Goal: Task Accomplishment & Management: Complete application form

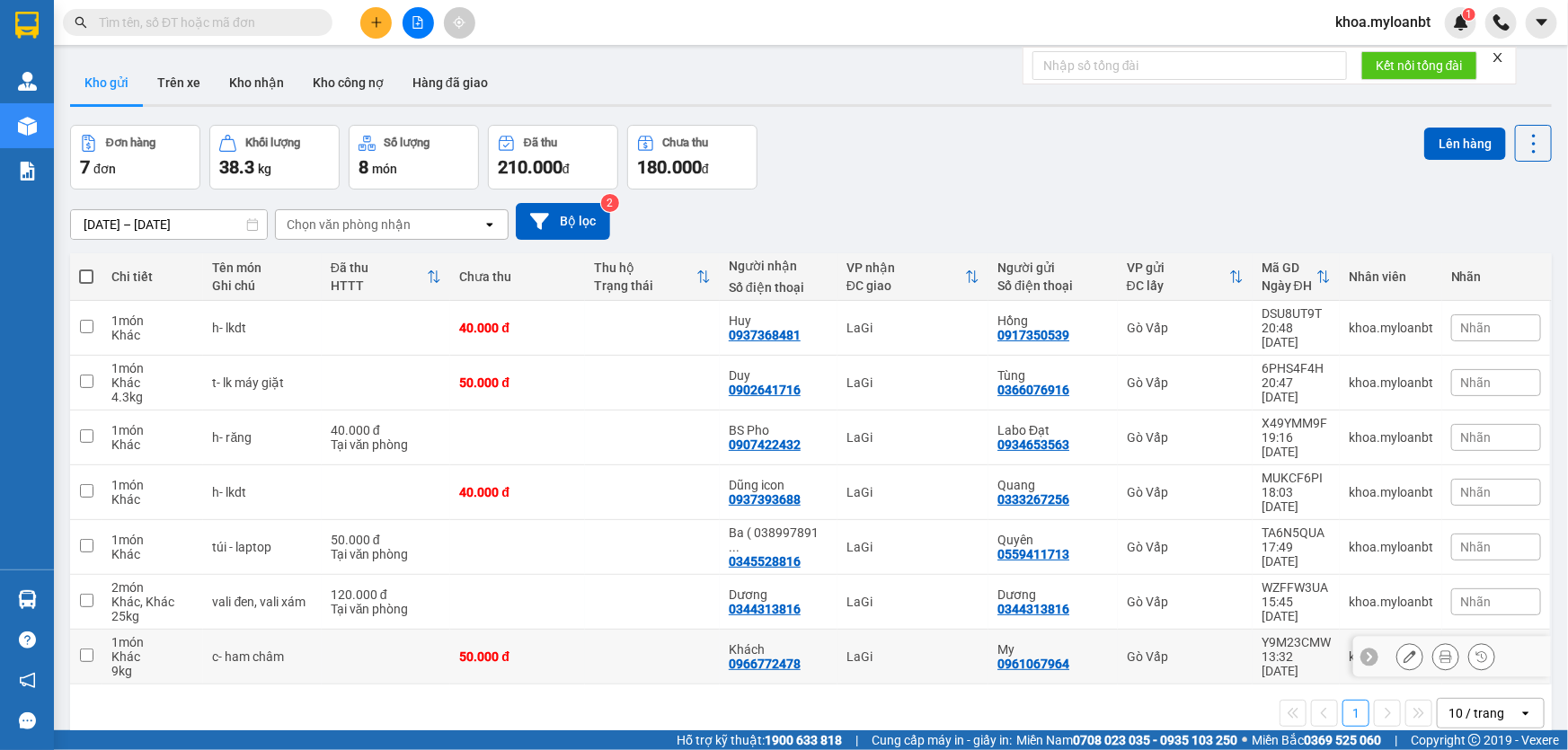
click at [1404, 651] on icon at bounding box center [1409, 656] width 12 height 12
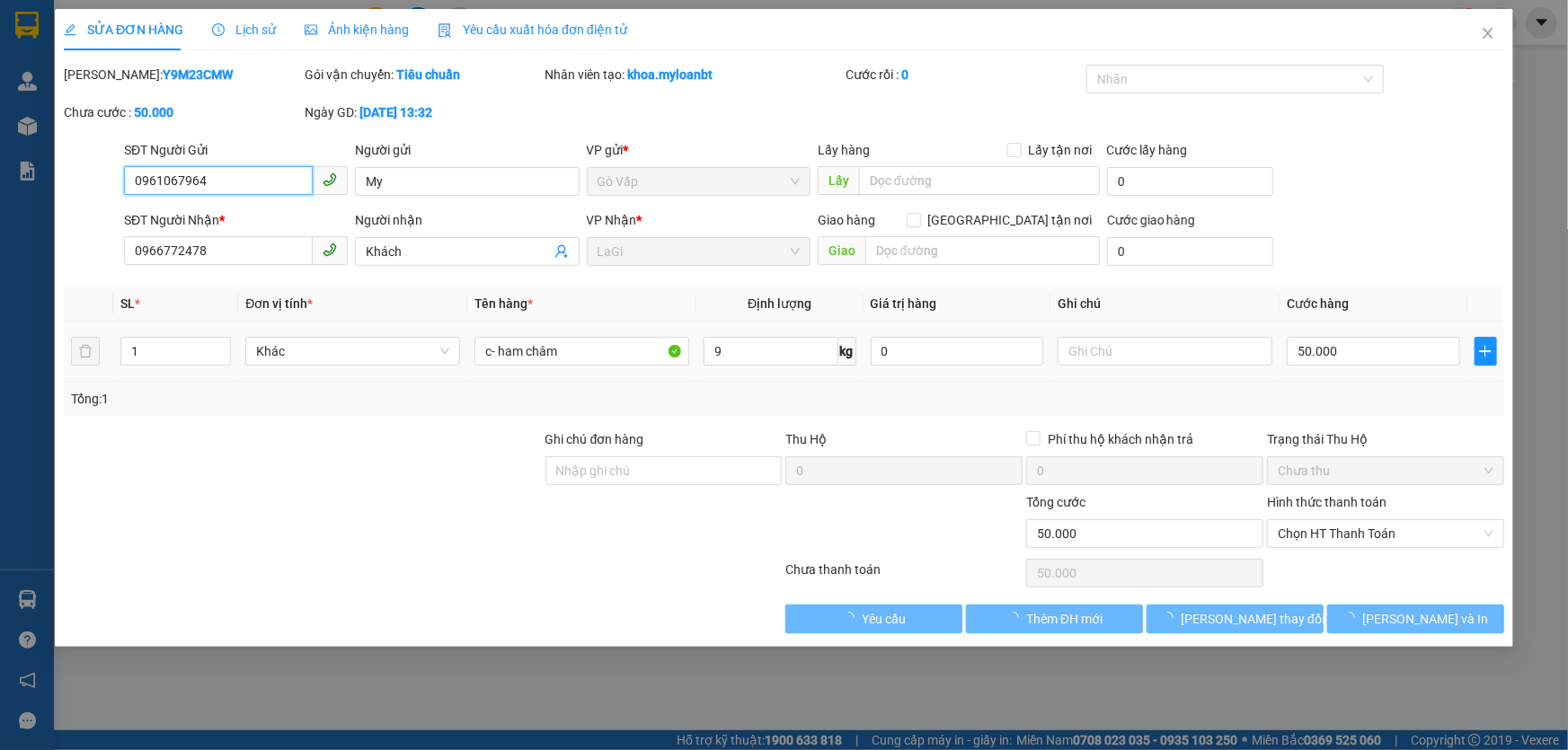
type input "0961067964"
type input "0966772478"
type input "50.000"
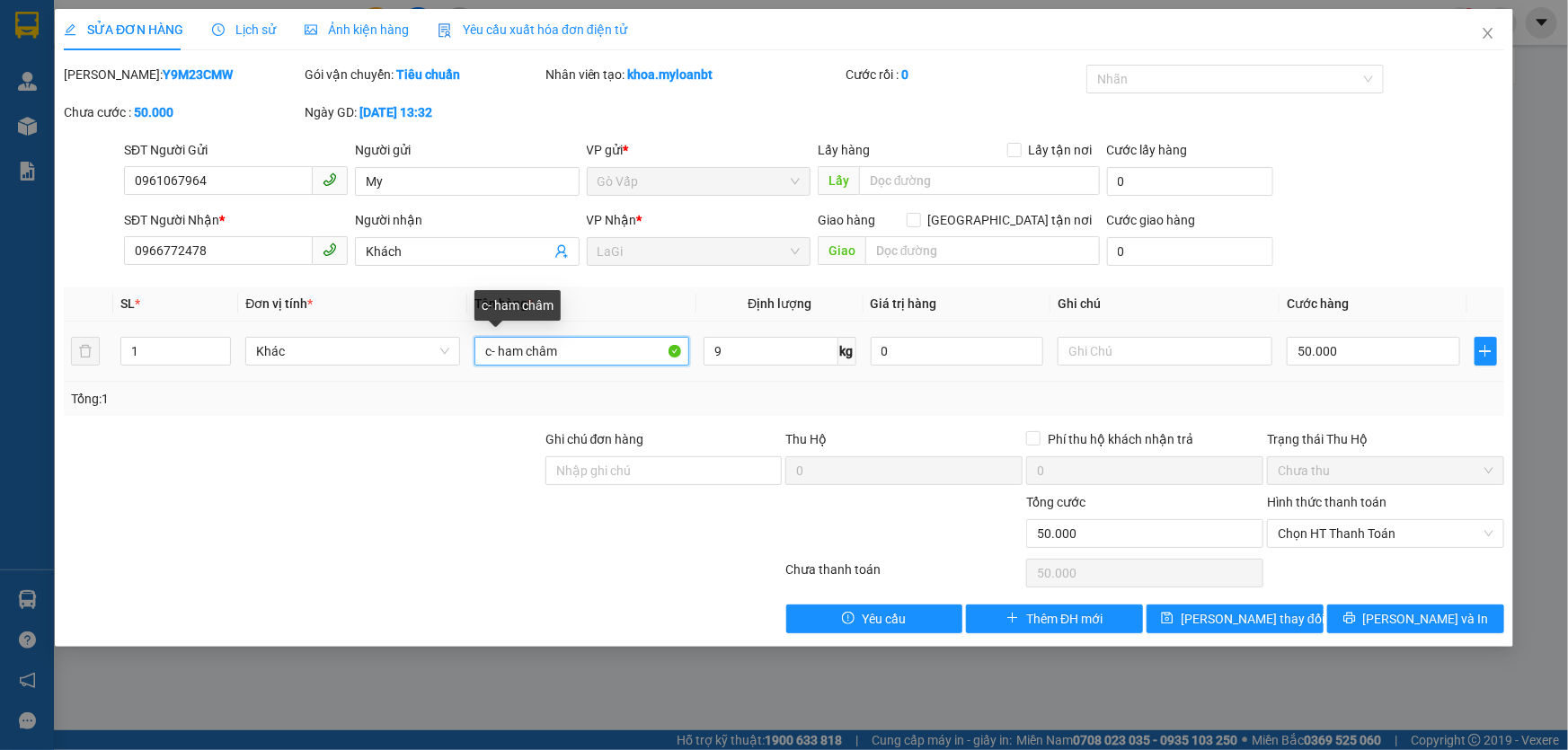
click at [501, 355] on input "c- ham châm" at bounding box center [582, 352] width 215 height 29
type input "c- nam châm"
click at [1232, 645] on div "SỬA ĐƠN HÀNG Lịch sử Ảnh kiện hàng Yêu cầu xuất hóa đơn điện tử Total Paid Fee …" at bounding box center [784, 328] width 1458 height 638
click at [1232, 638] on div "SỬA ĐƠN HÀNG Lịch sử Ảnh kiện hàng Yêu cầu xuất hóa đơn điện tử Total Paid Fee …" at bounding box center [784, 328] width 1458 height 638
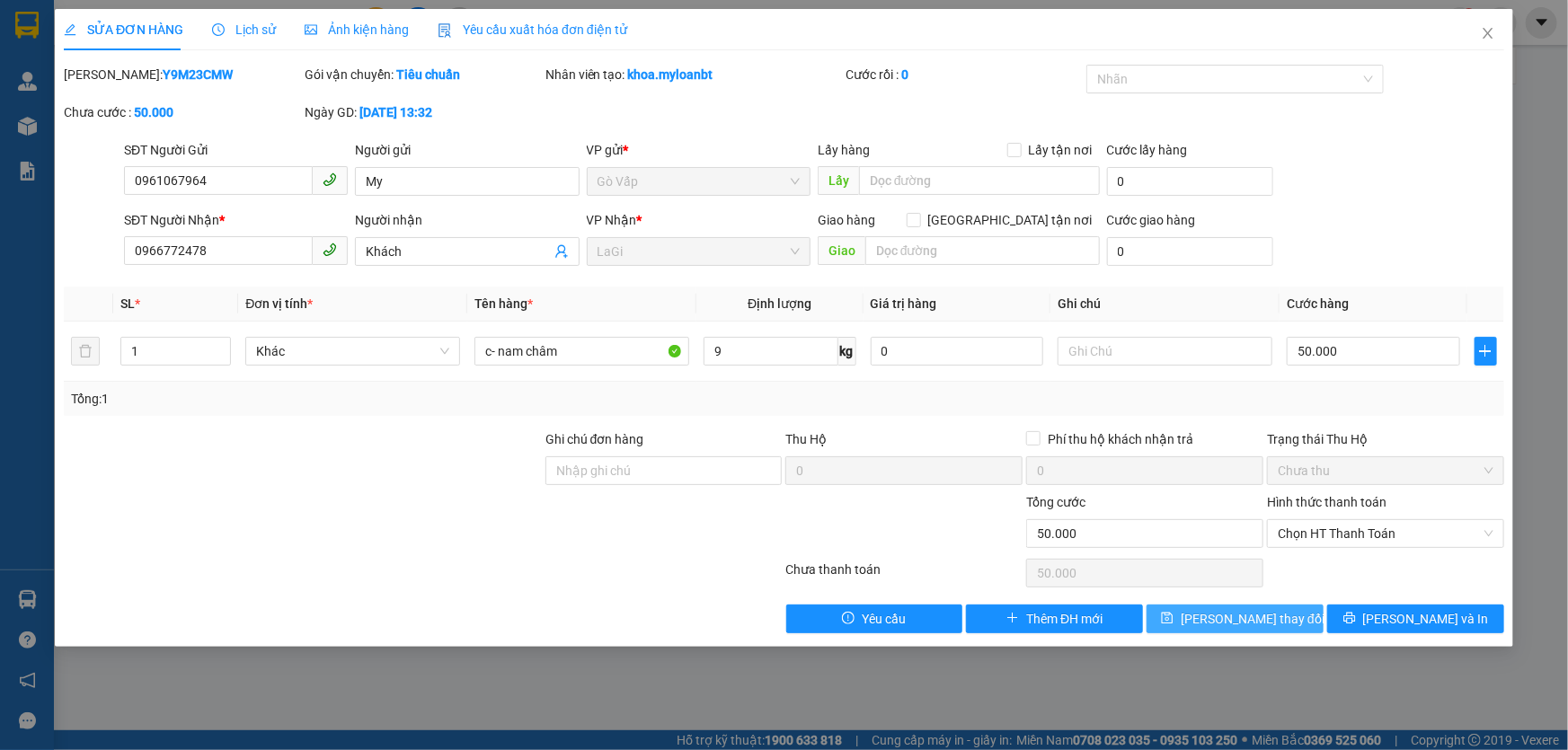
click at [1234, 628] on span "[PERSON_NAME] thay đổi" at bounding box center [1253, 619] width 143 height 20
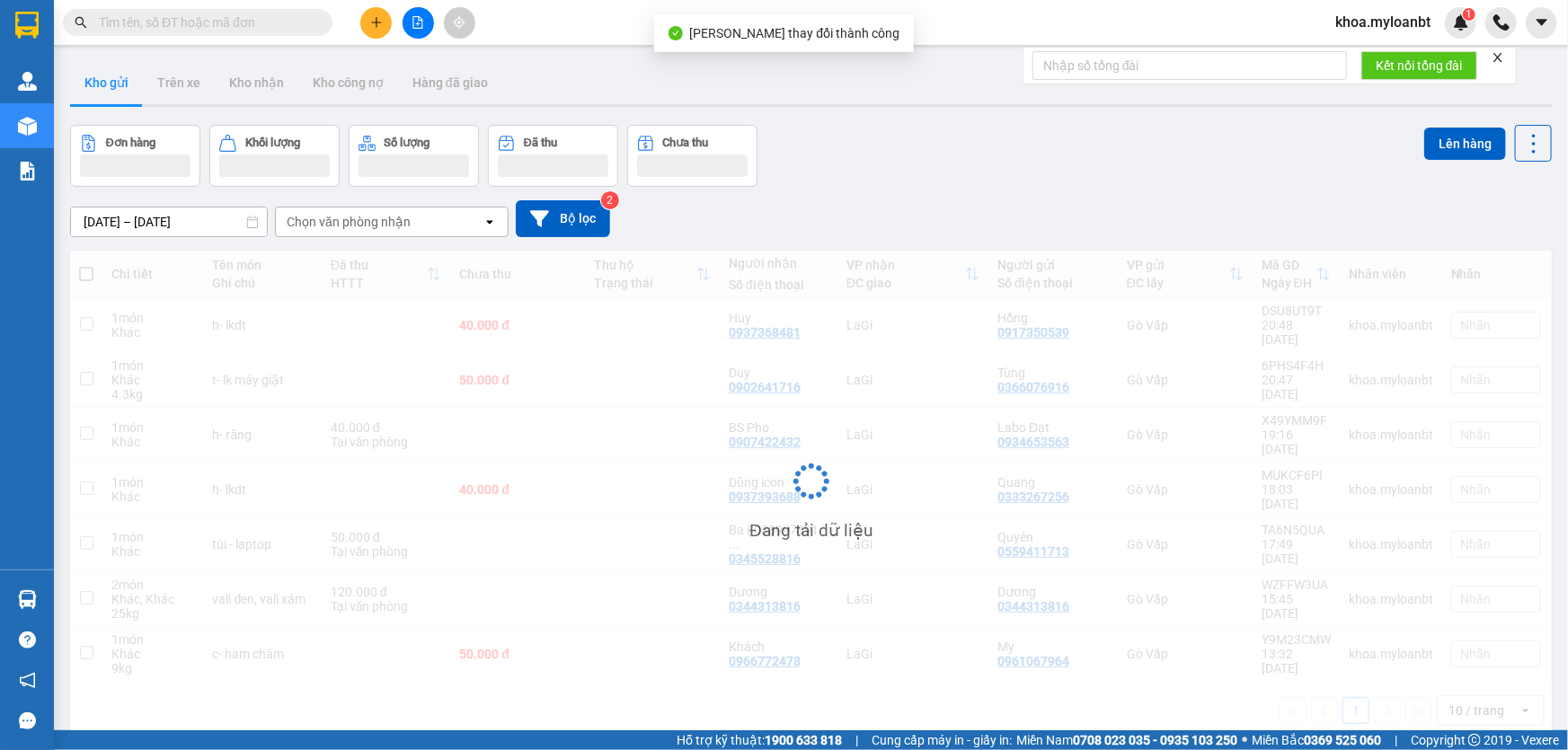
click at [1492, 47] on div "Kết nối tổng đài" at bounding box center [1269, 66] width 494 height 38
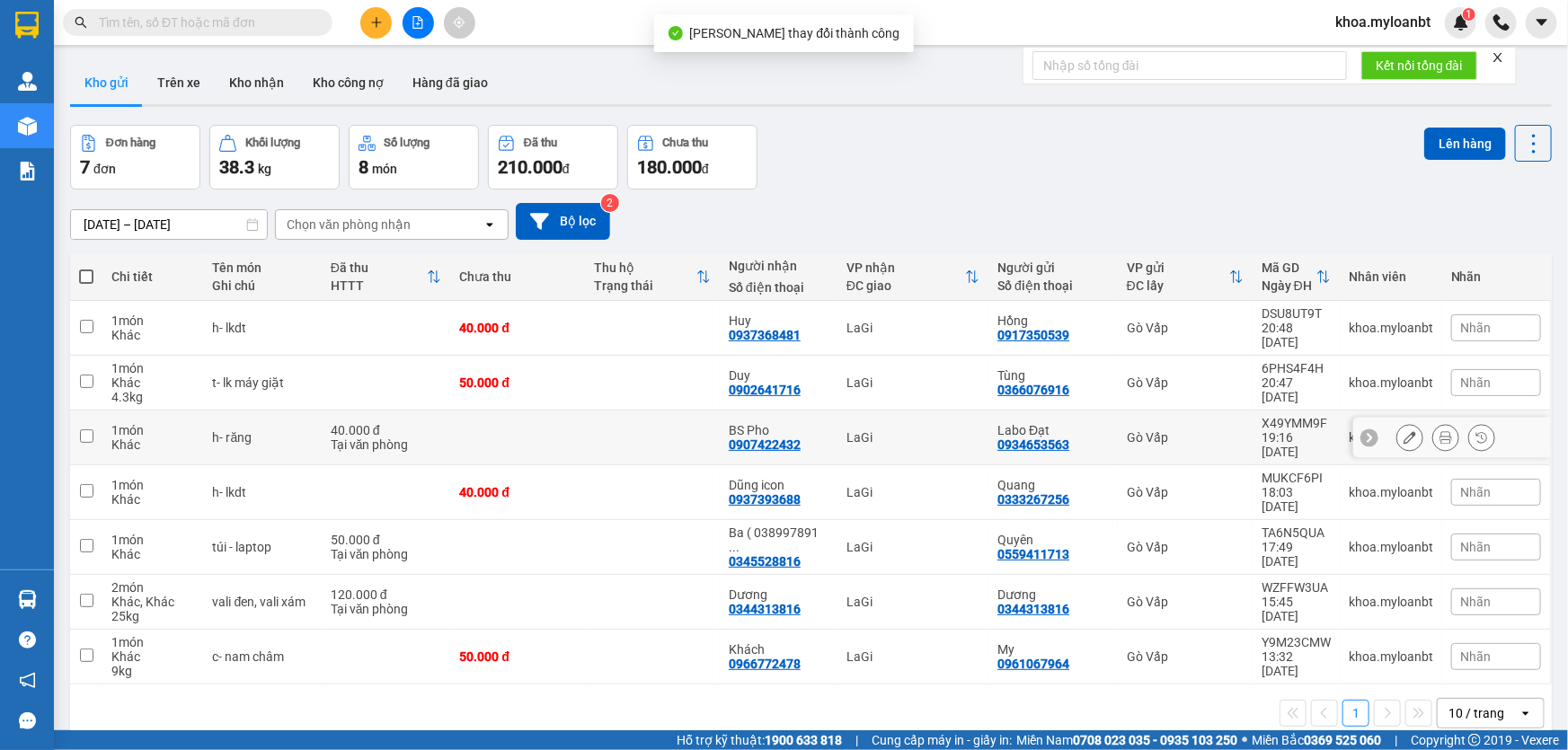
click at [480, 416] on td at bounding box center [517, 438] width 135 height 54
checkbox input "true"
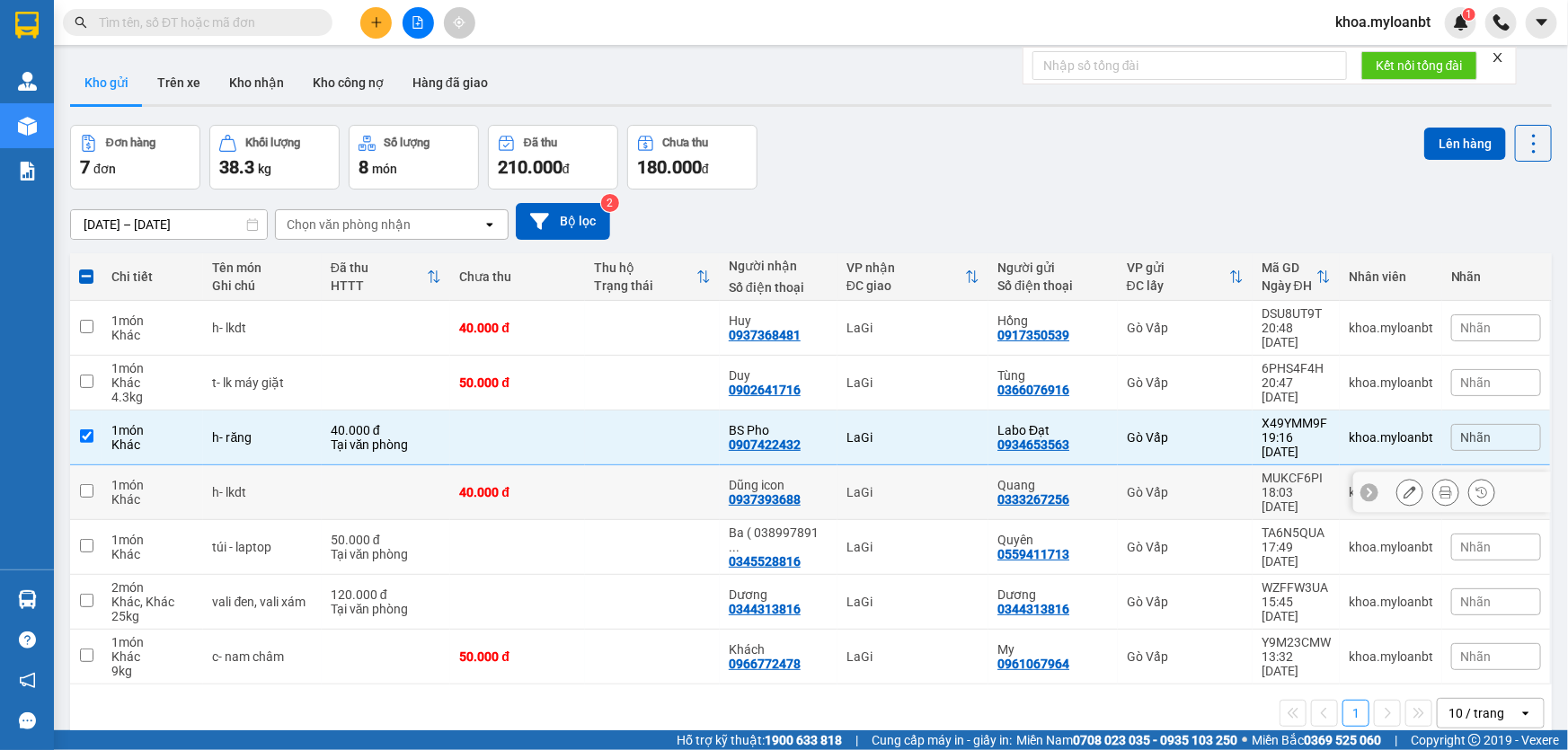
click at [469, 465] on td "40.000 đ" at bounding box center [517, 492] width 135 height 54
checkbox input "true"
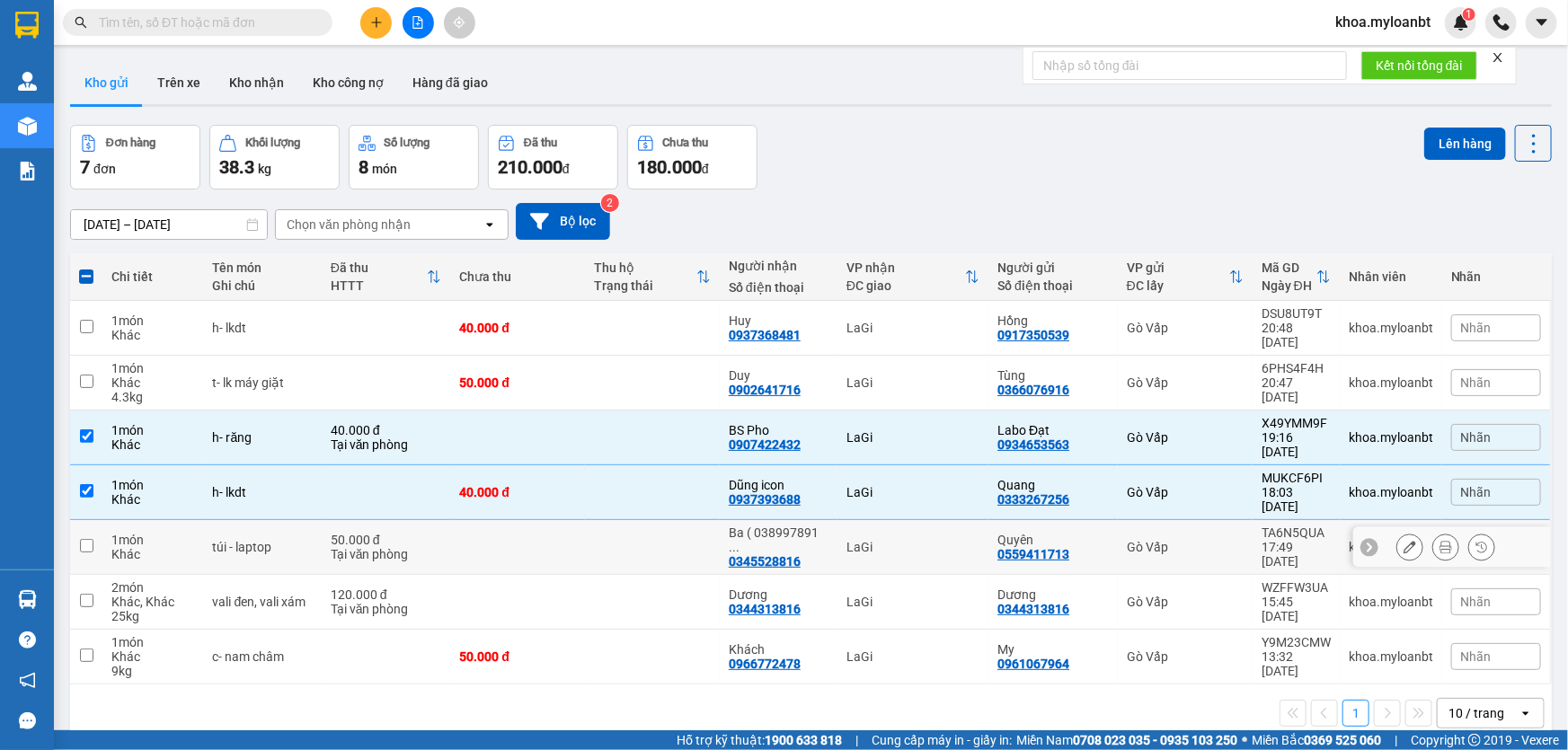
click at [451, 521] on td at bounding box center [517, 547] width 135 height 54
checkbox input "true"
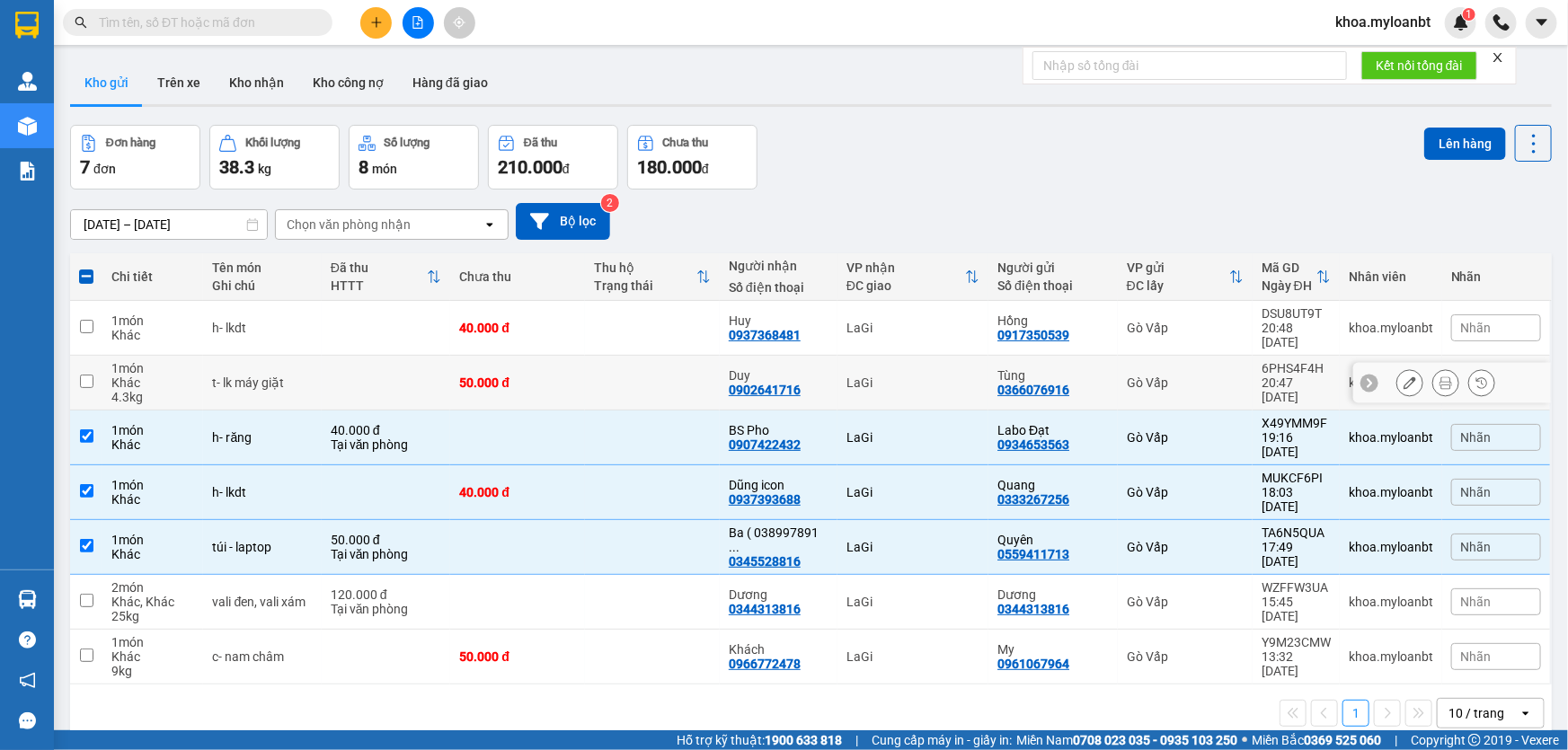
click at [421, 382] on td at bounding box center [386, 382] width 129 height 54
checkbox input "true"
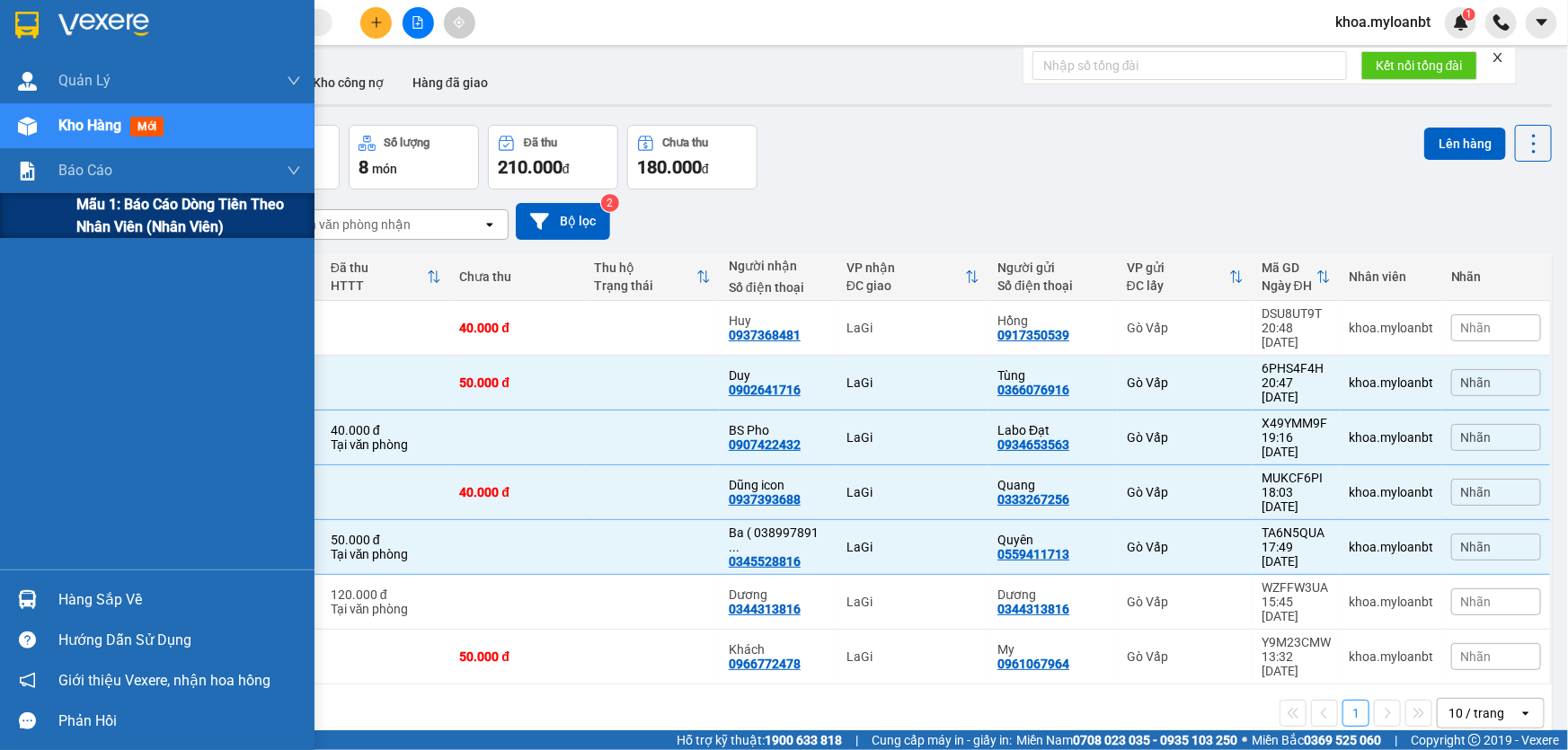
click at [68, 198] on div "Mẫu 1: Báo cáo dòng tiền theo nhân viên (Nhân viên)" at bounding box center [157, 215] width 314 height 45
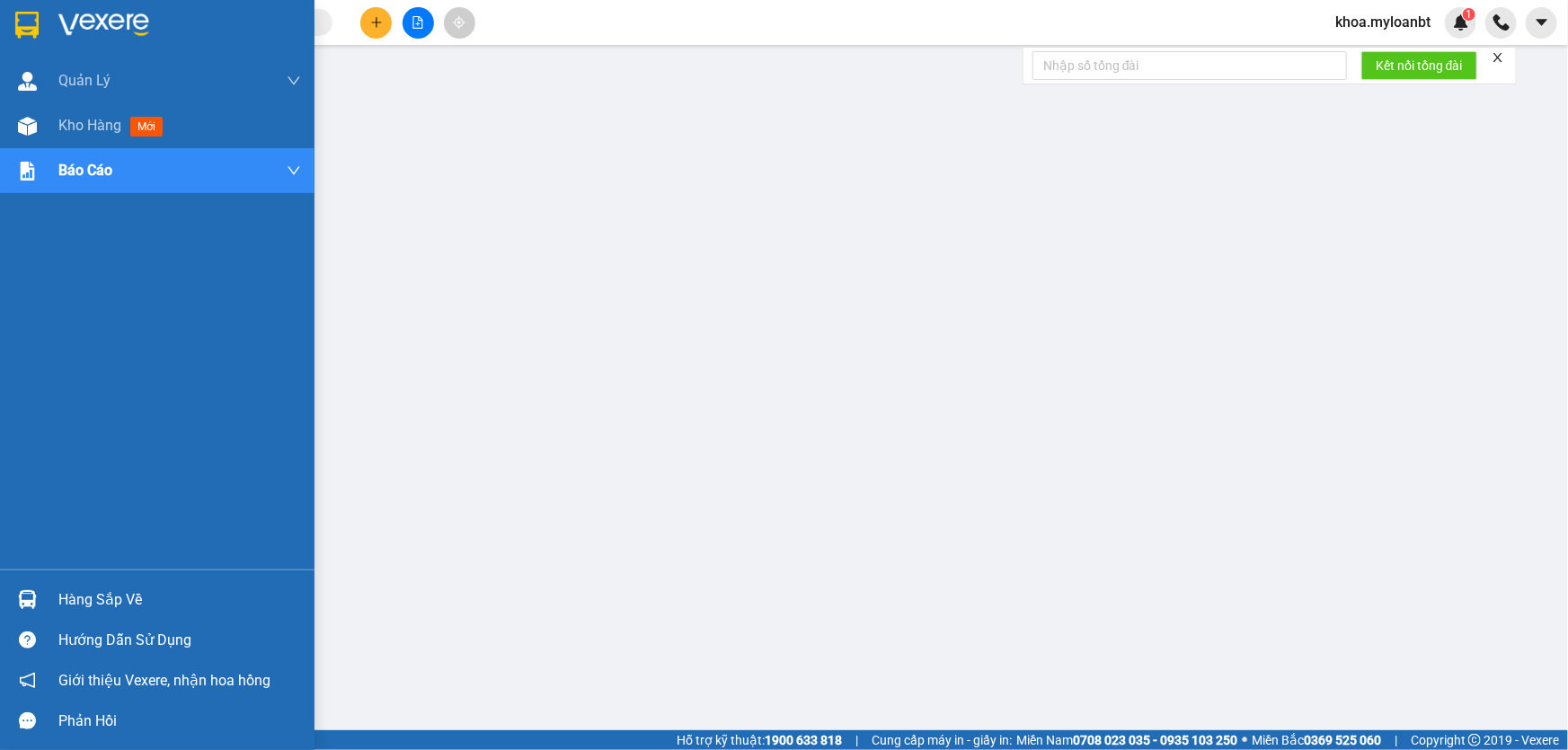
click at [28, 597] on img at bounding box center [28, 600] width 19 height 19
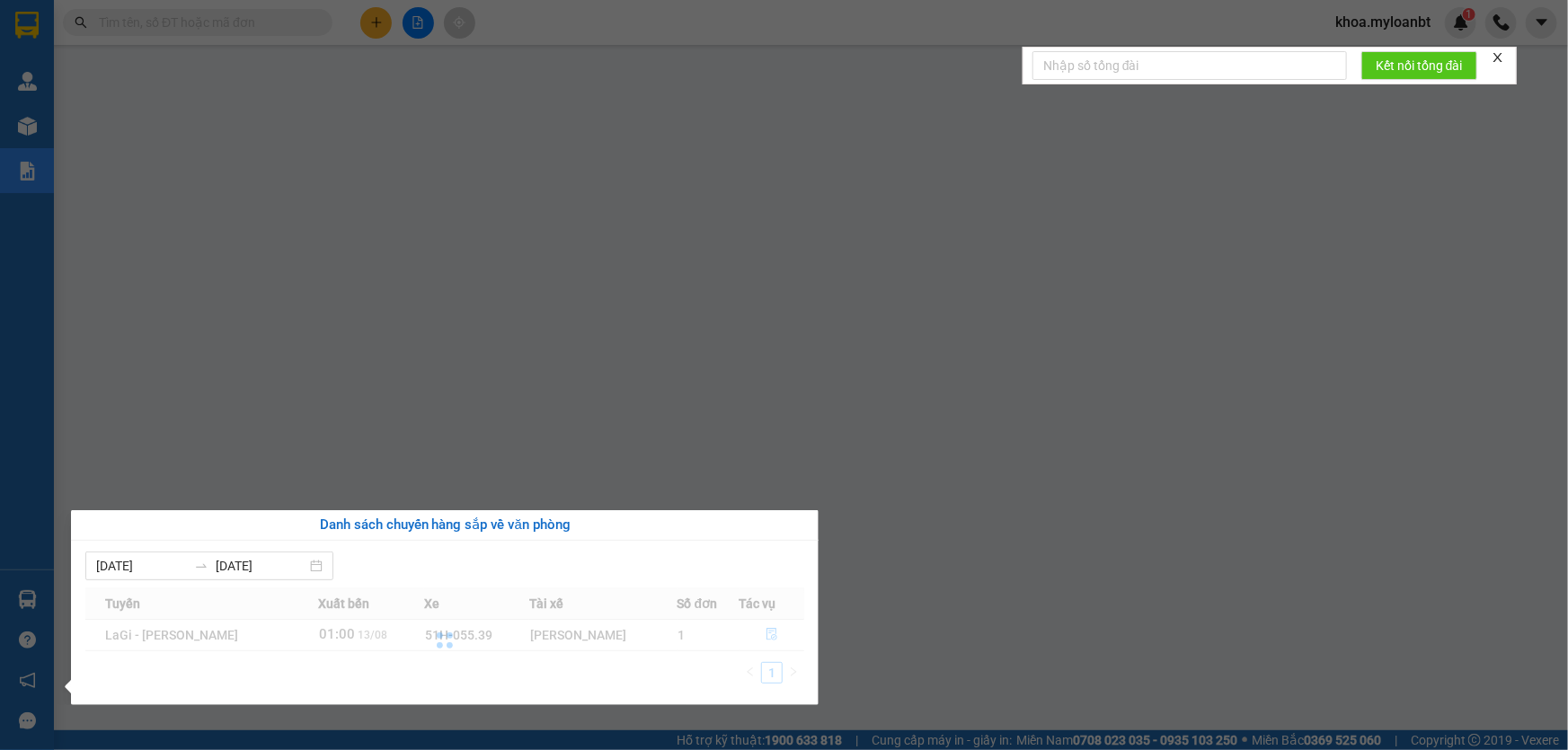
click at [774, 636] on div at bounding box center [444, 641] width 719 height 107
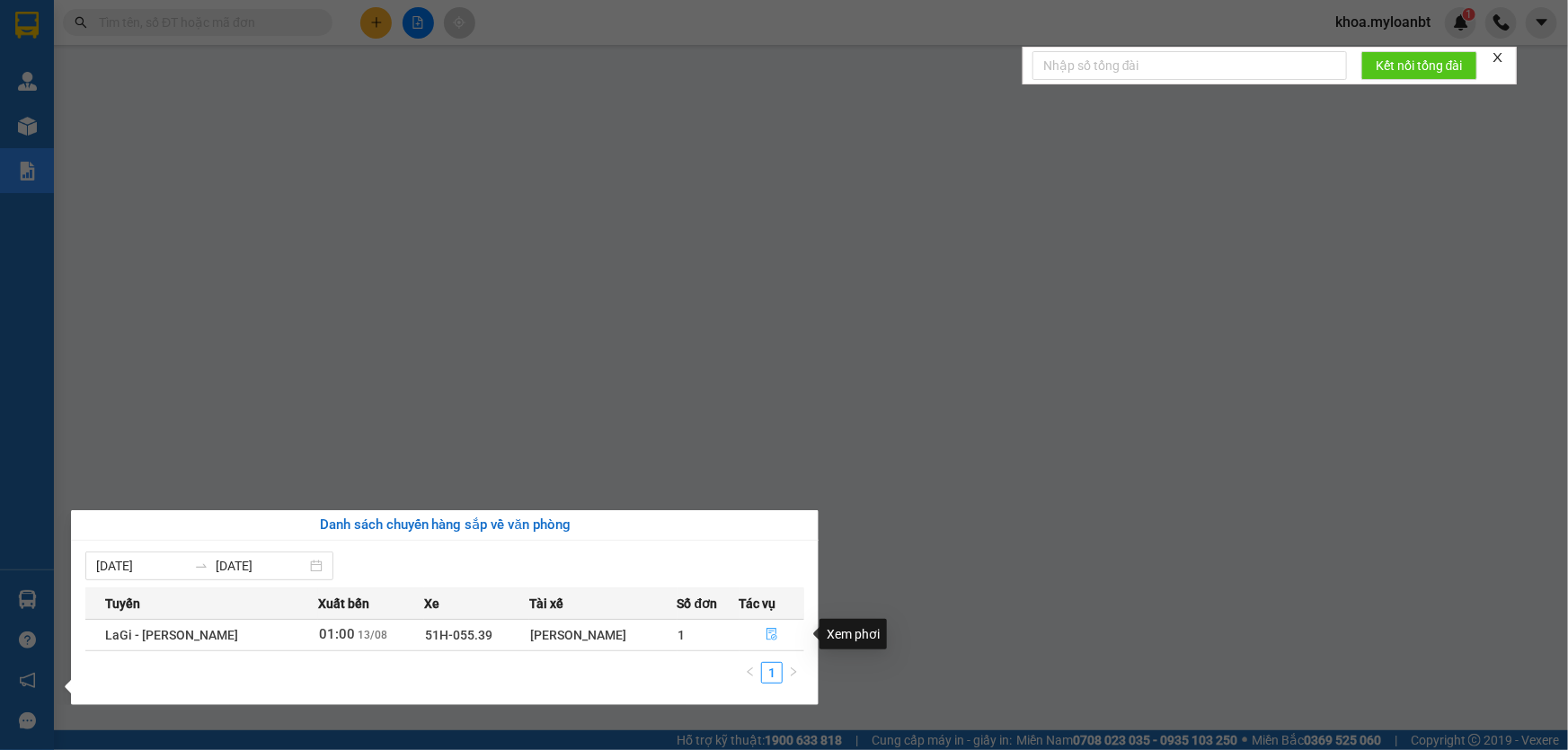
click at [750, 629] on button "button" at bounding box center [772, 635] width 64 height 29
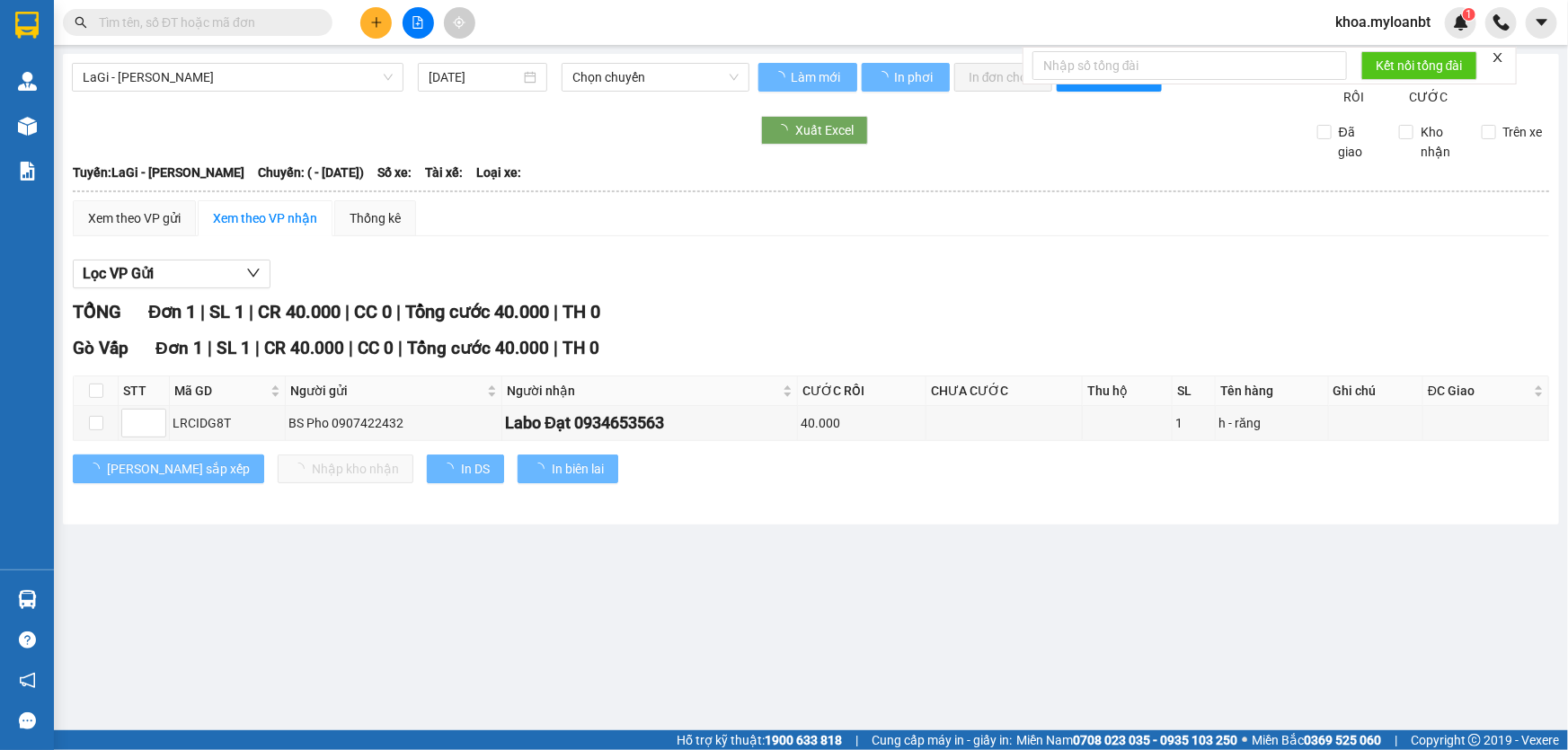
type input "[DATE]"
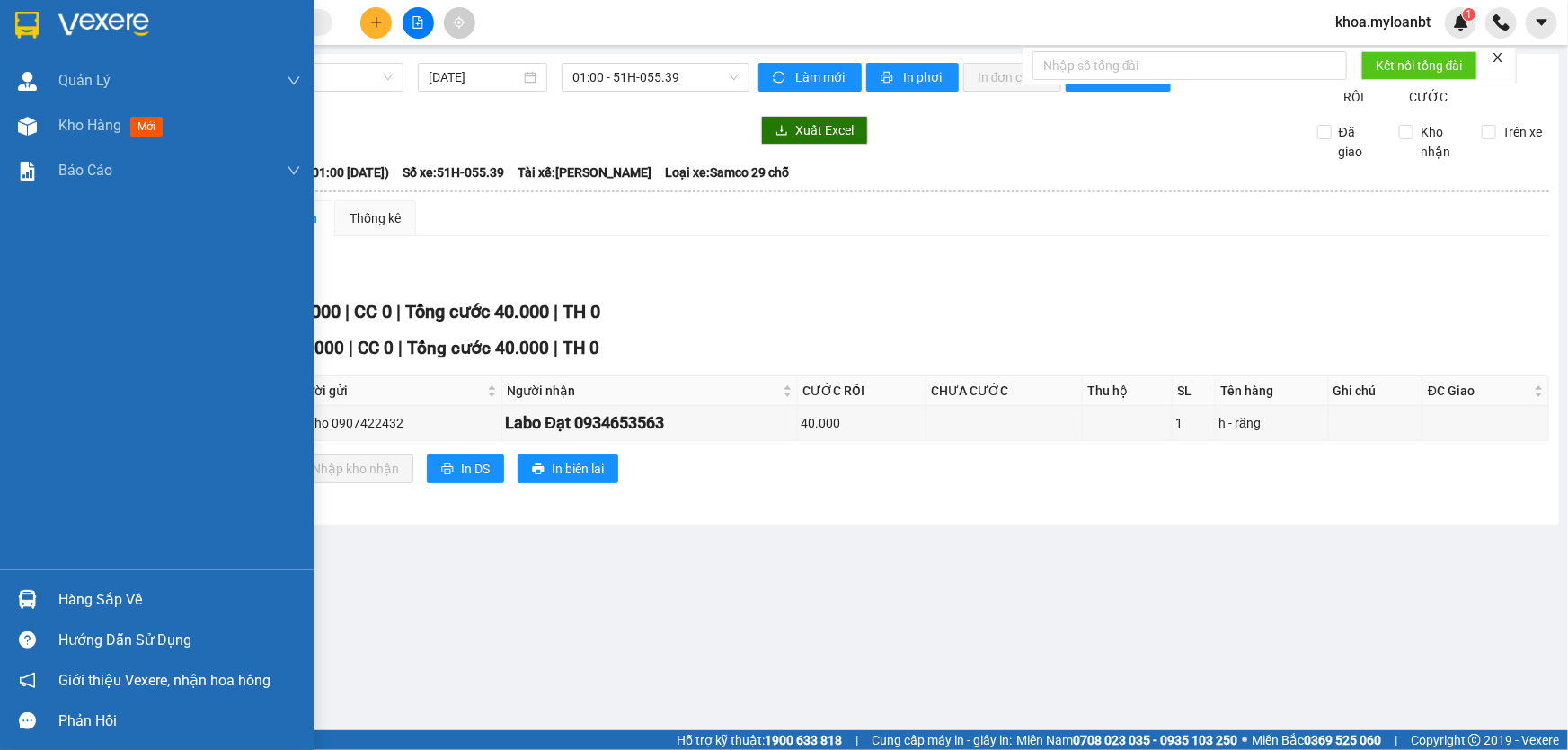
click at [18, 118] on div "Kho hàng mới" at bounding box center [157, 125] width 314 height 45
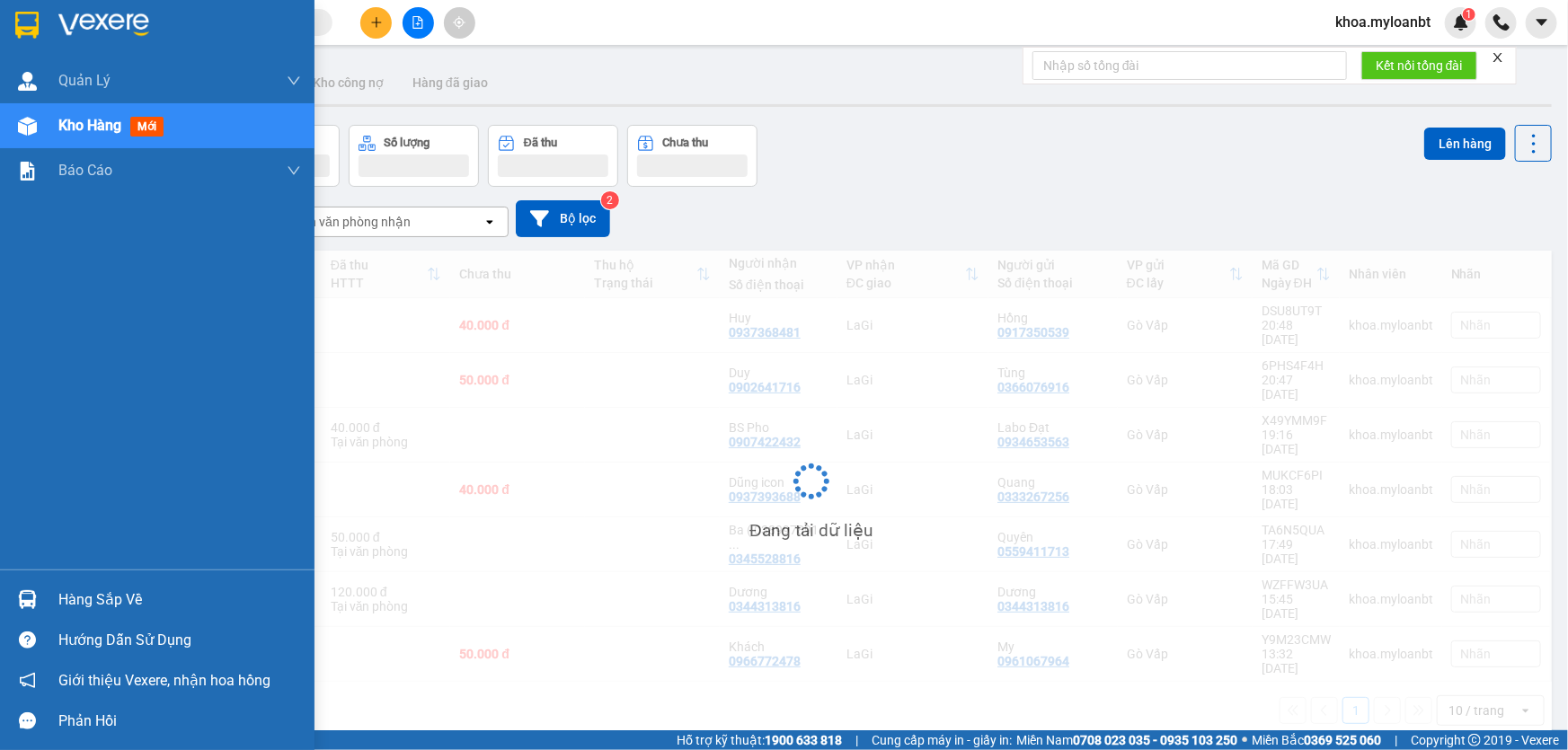
click at [41, 578] on div "Hàng sắp về Hướng dẫn sử dụng Giới thiệu Vexere, nhận hoa hồng Phản hồi" at bounding box center [157, 655] width 314 height 172
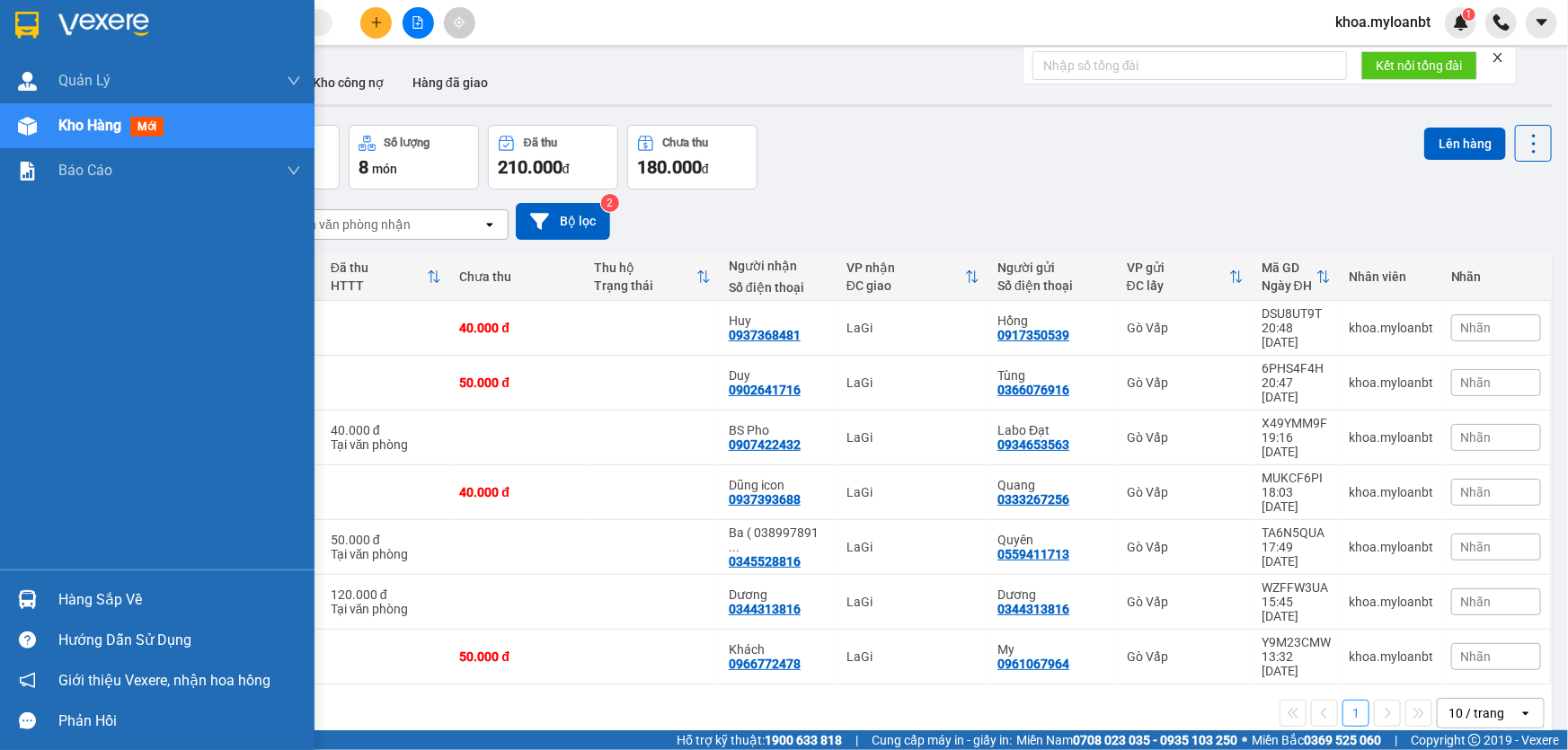
click at [26, 602] on img at bounding box center [28, 600] width 19 height 19
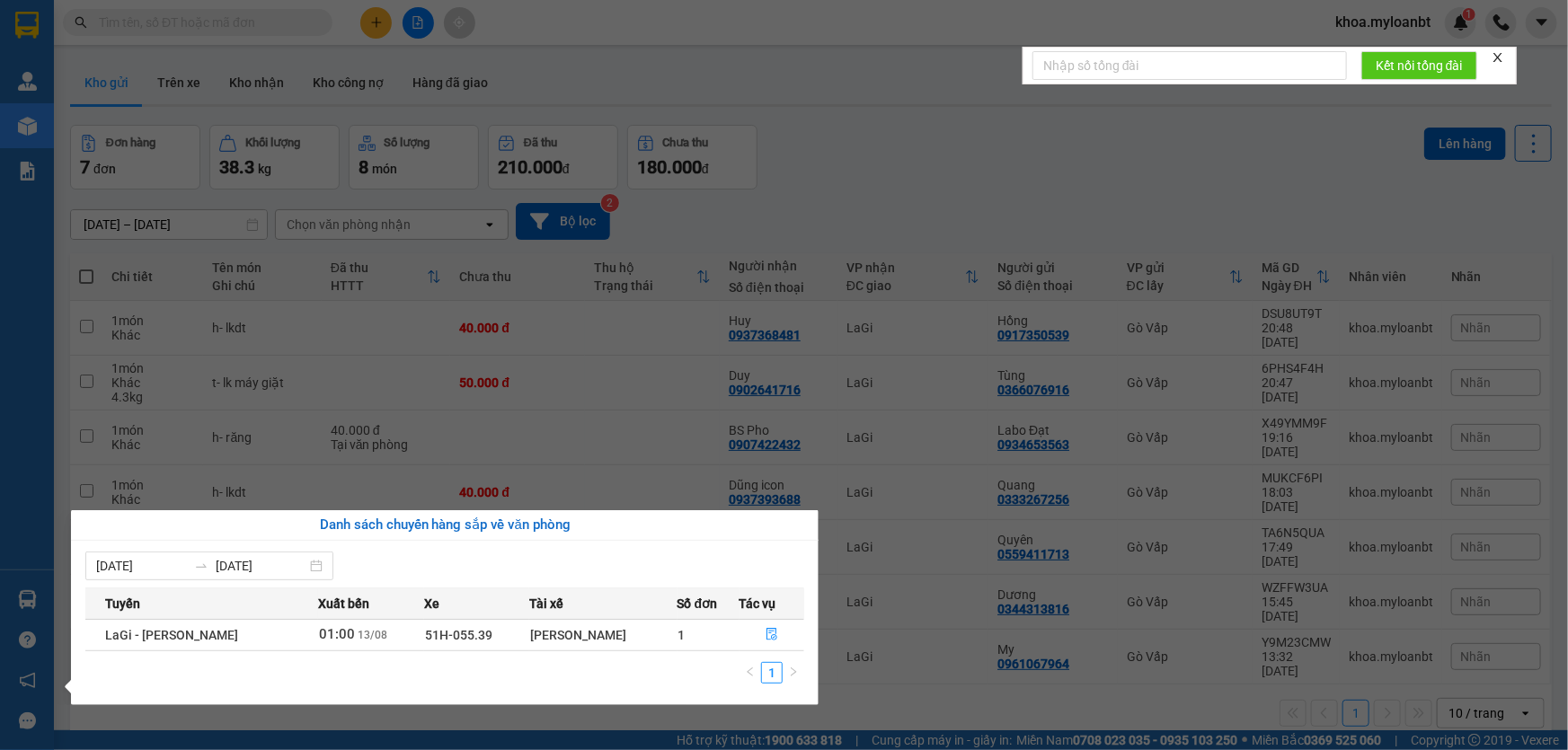
click at [296, 330] on section "Kết quả tìm kiếm ( 0 ) Bộ lọc No Data khoa.myloanbt 1 Quản [PERSON_NAME] lý gia…" at bounding box center [784, 375] width 1568 height 750
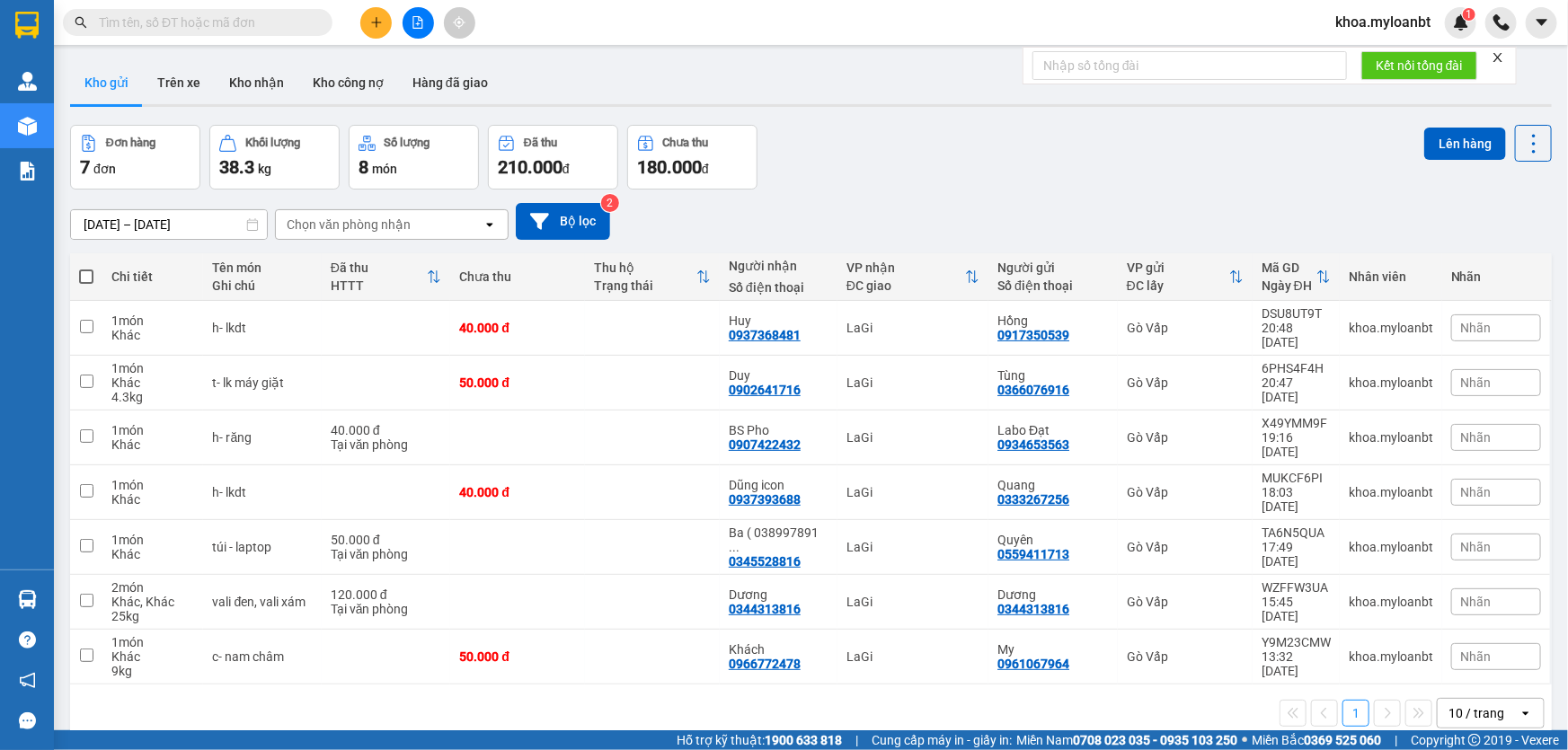
click at [80, 276] on span at bounding box center [86, 276] width 14 height 14
click at [86, 268] on input "checkbox" at bounding box center [86, 268] width 0 height 0
checkbox input "true"
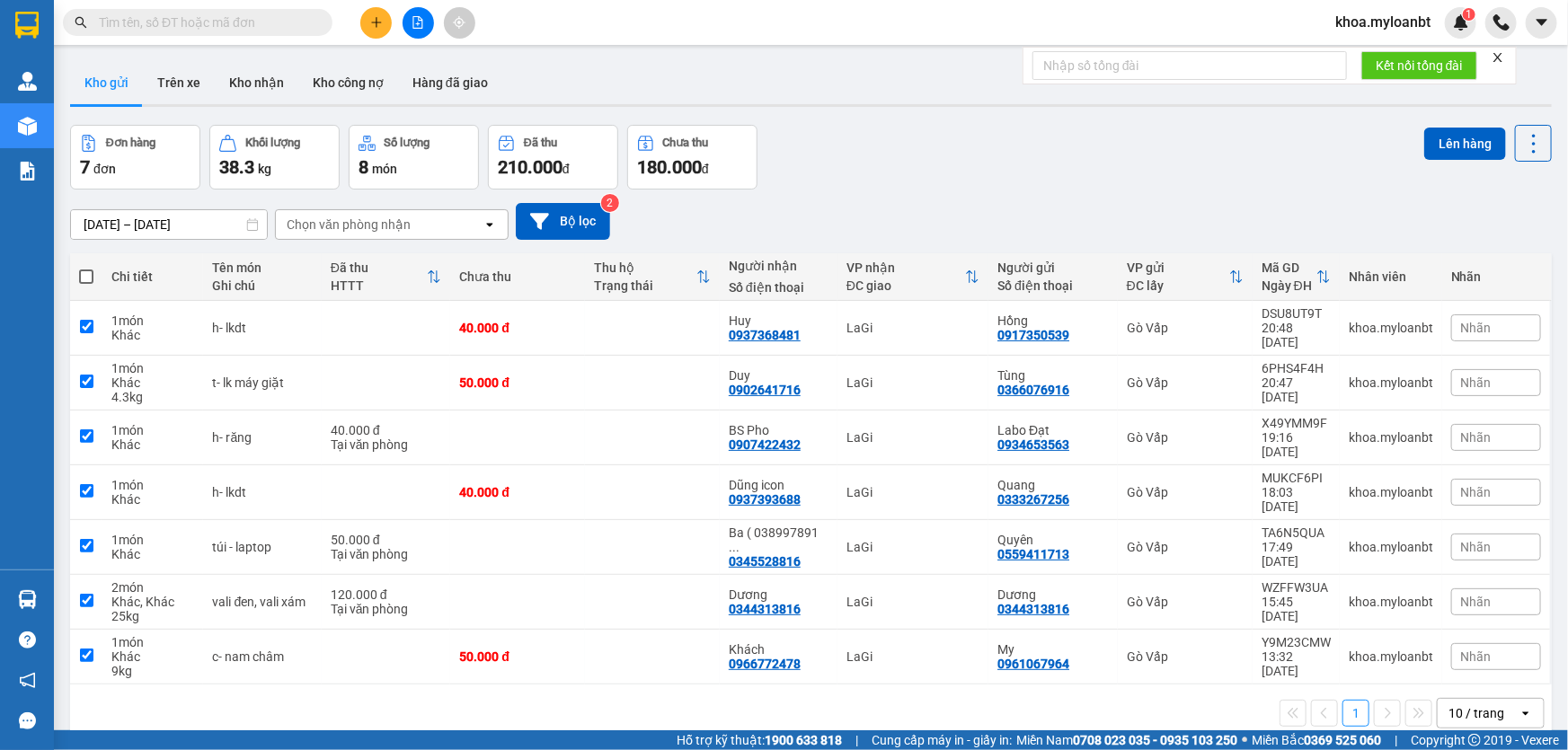
checkbox input "true"
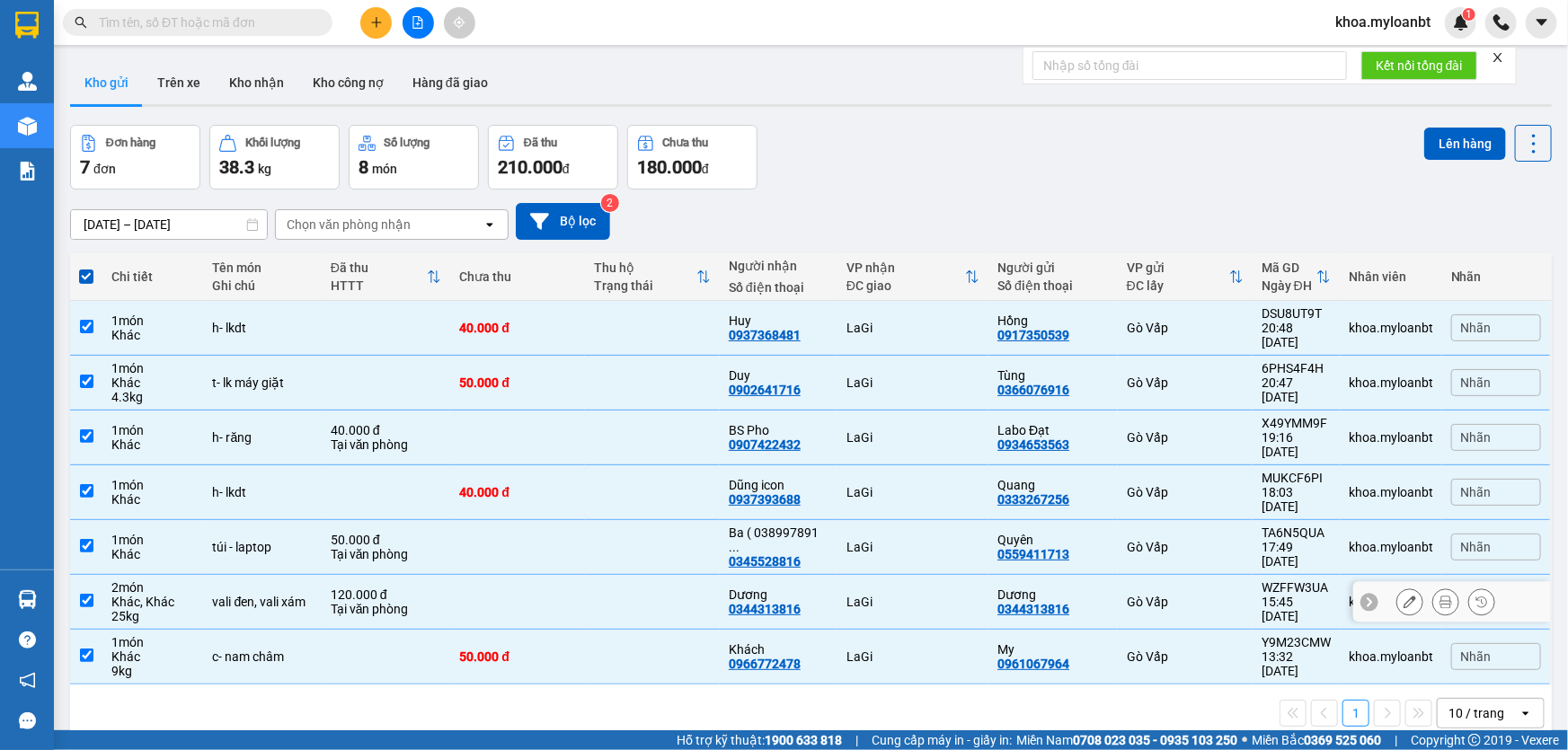
click at [536, 575] on td at bounding box center [517, 602] width 135 height 54
checkbox input "false"
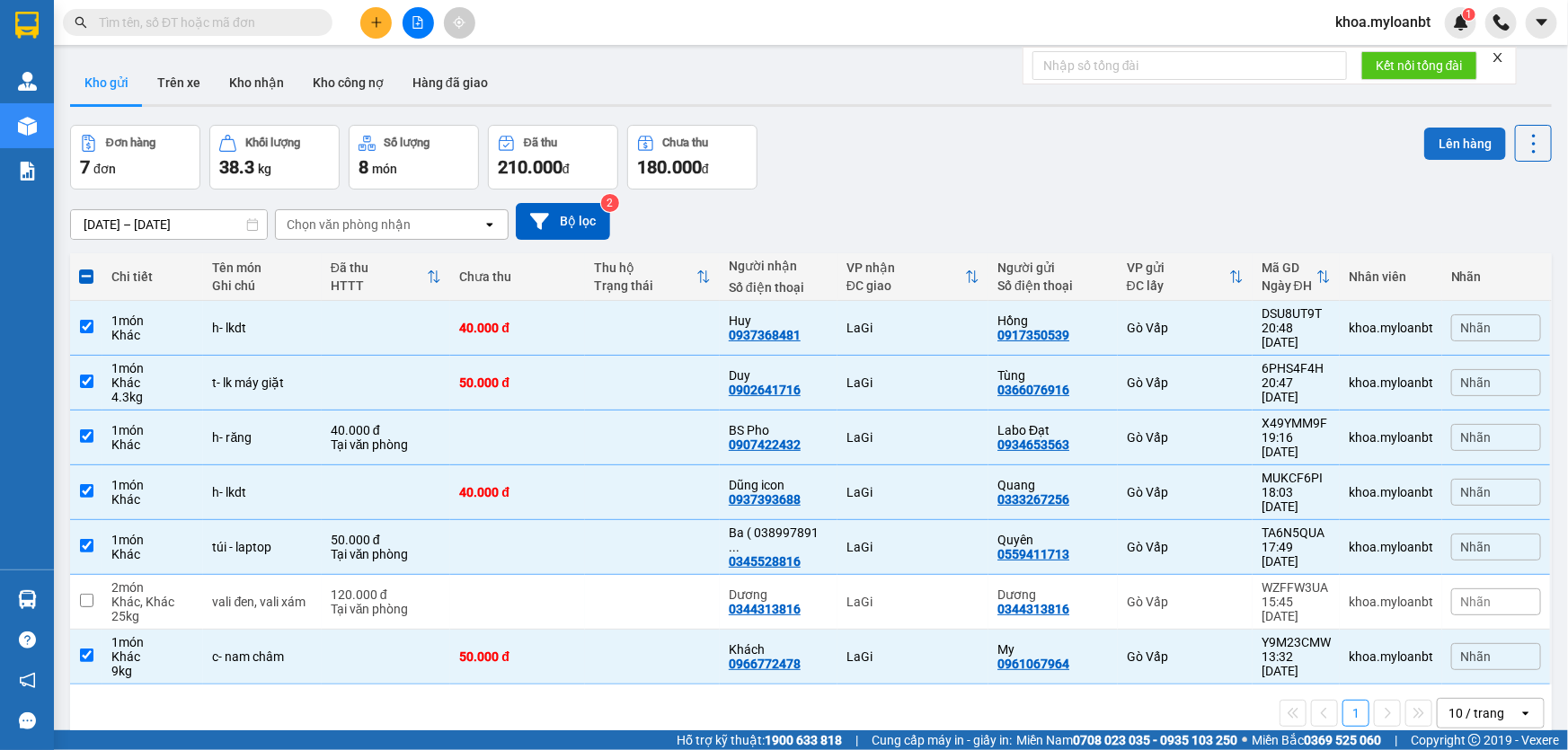
click at [1471, 138] on button "Lên hàng" at bounding box center [1466, 144] width 82 height 32
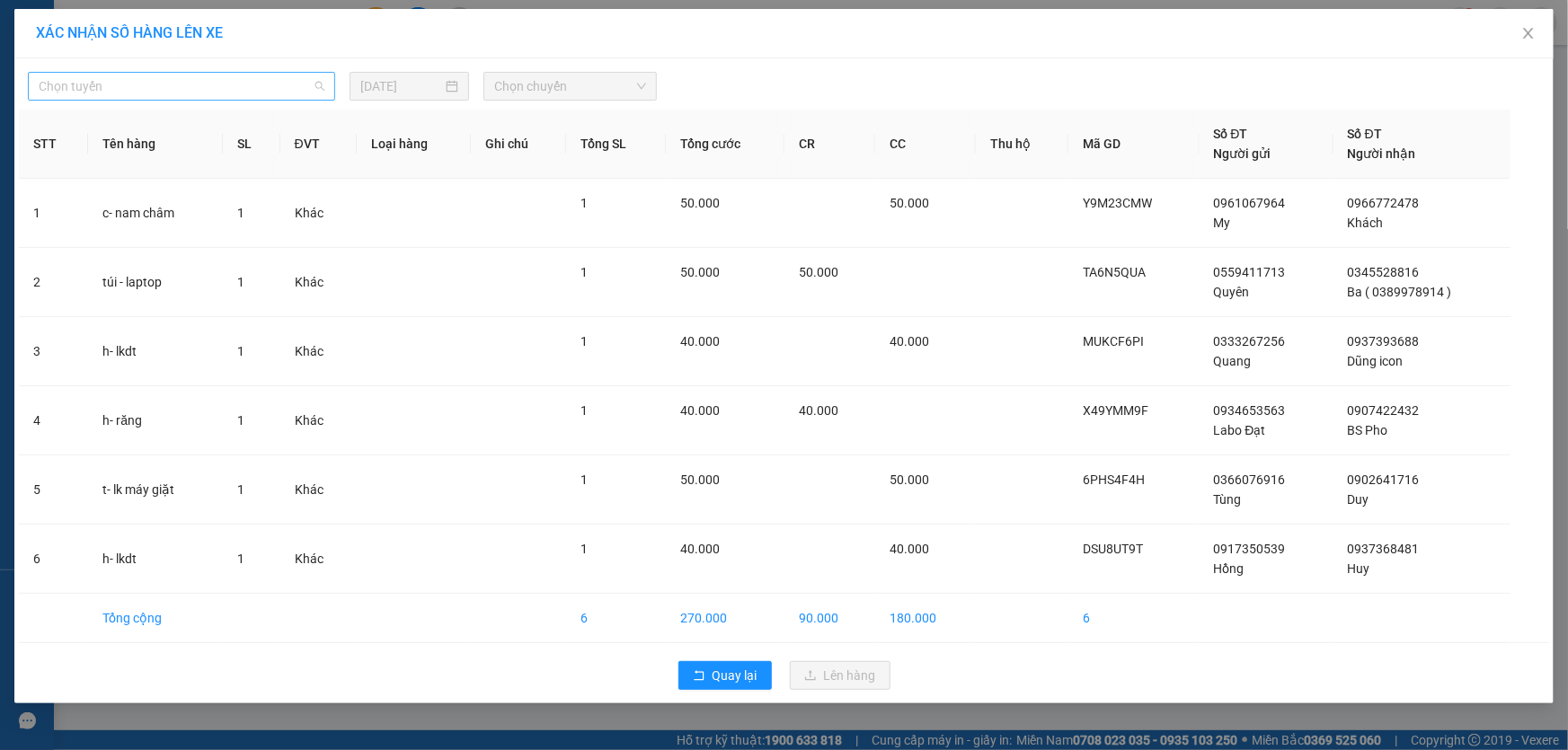
click at [234, 82] on span "Chọn tuyến" at bounding box center [181, 86] width 286 height 27
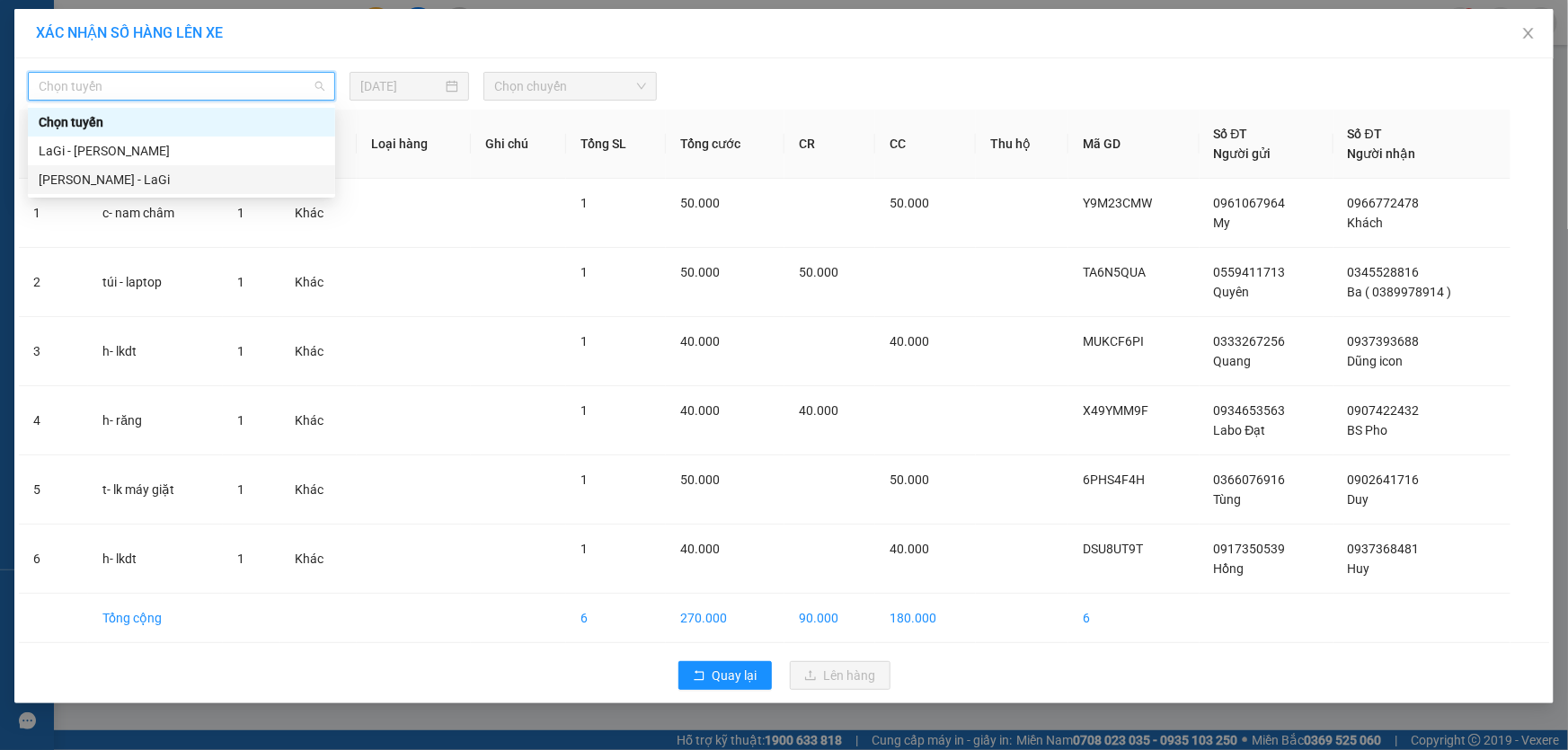
click at [96, 188] on div "[PERSON_NAME] - LaGi" at bounding box center [181, 180] width 286 height 20
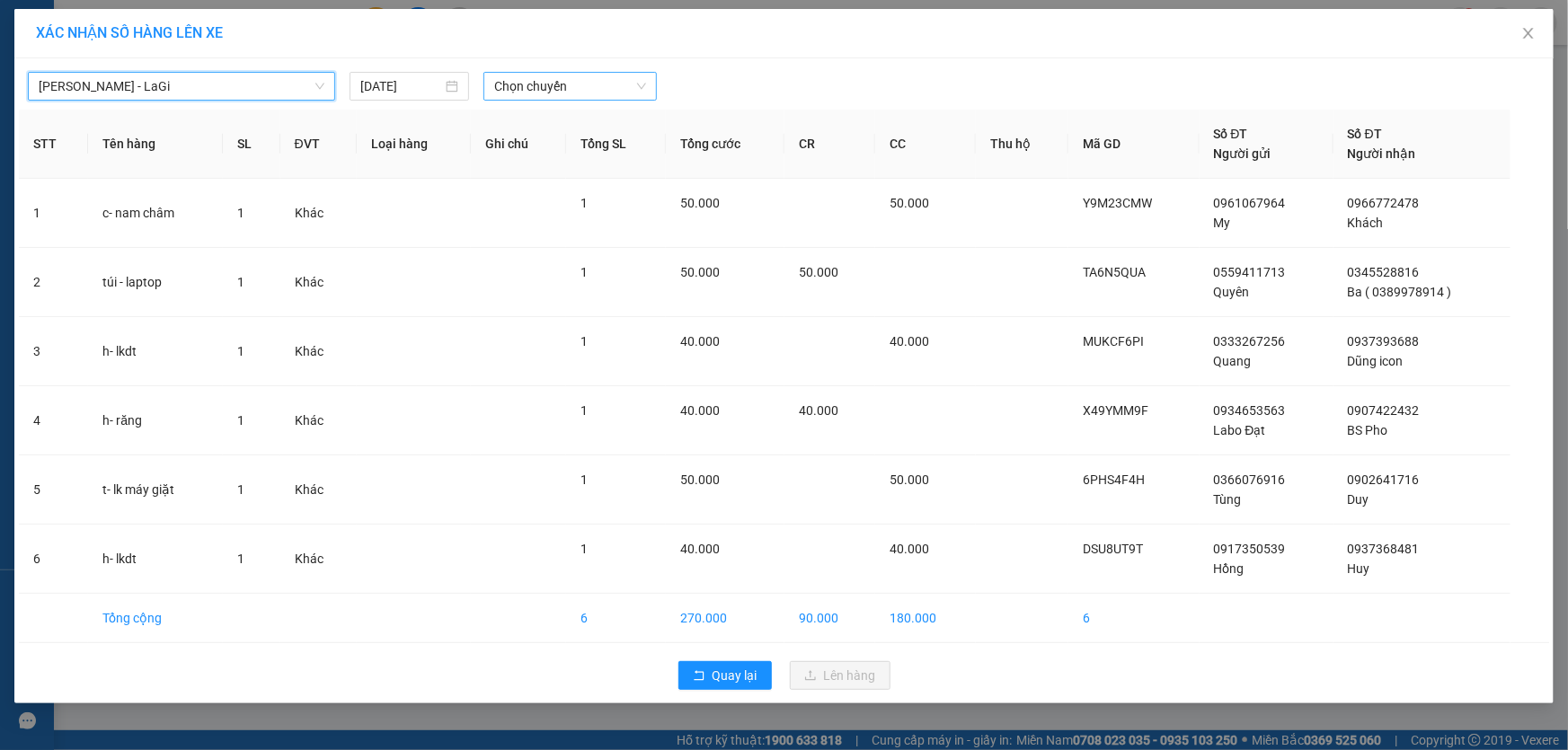
click at [593, 96] on span "Chọn chuyến" at bounding box center [569, 86] width 152 height 27
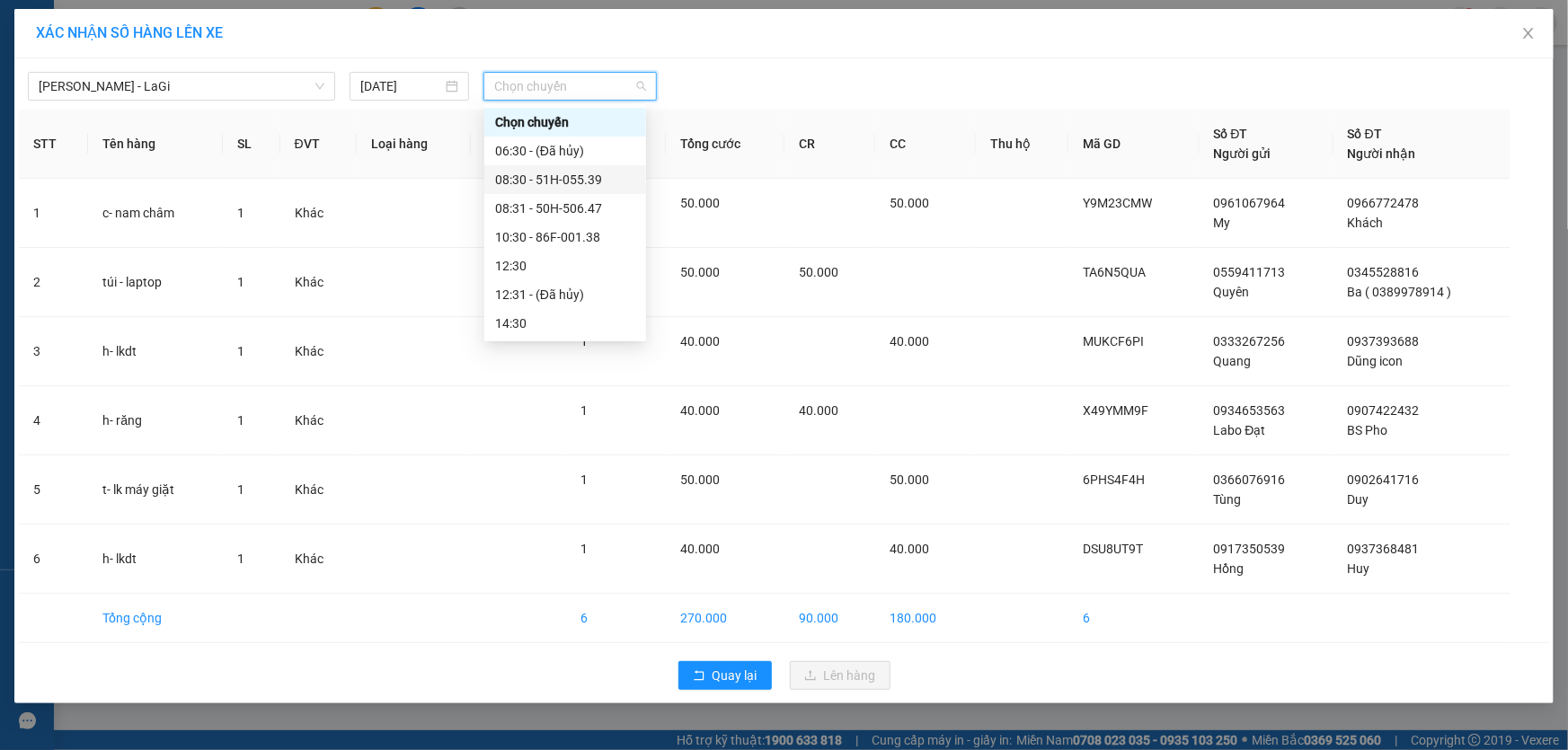
click at [573, 188] on div "08:30 - 51H-055.39" at bounding box center [565, 180] width 140 height 20
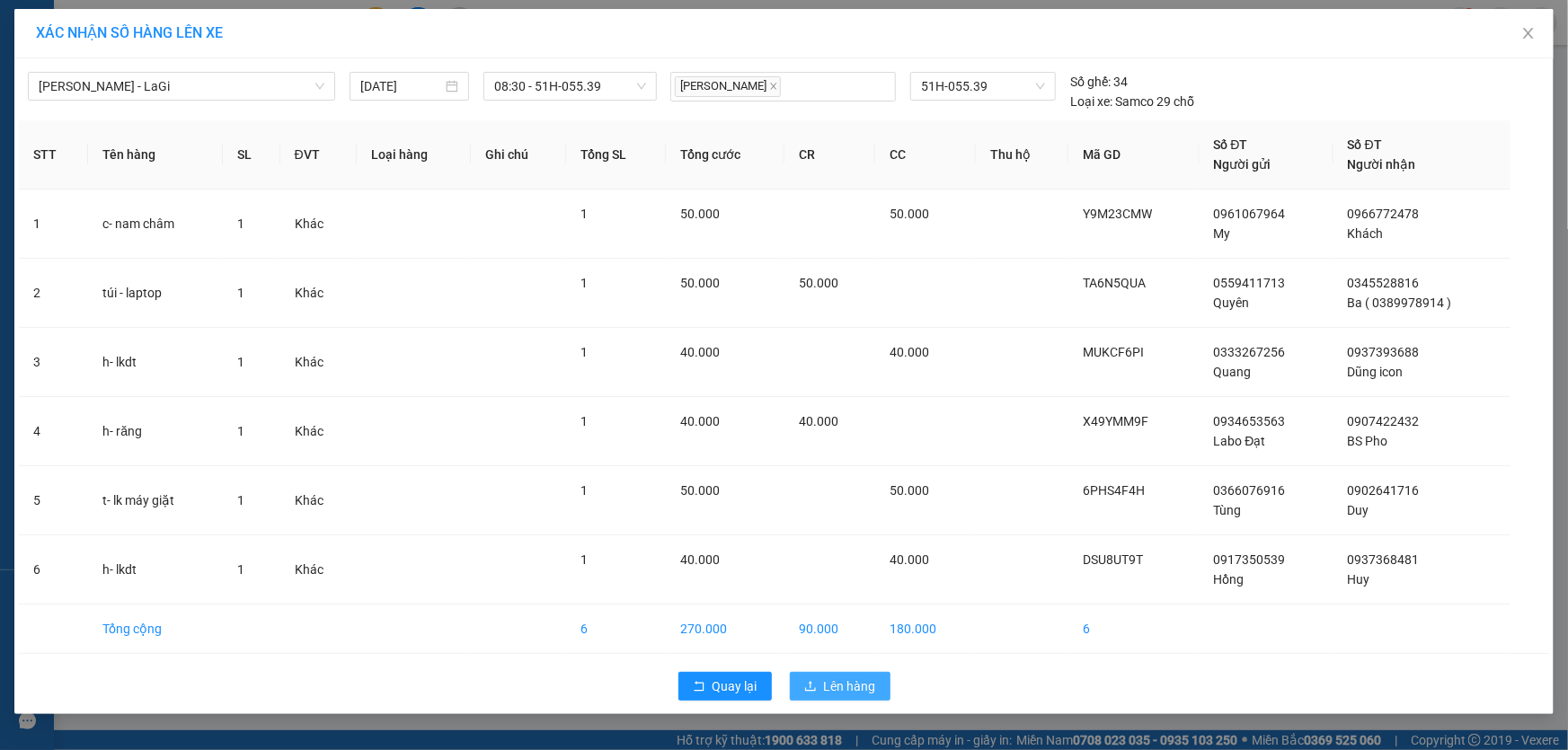
click at [823, 694] on button "Lên hàng" at bounding box center [840, 687] width 100 height 29
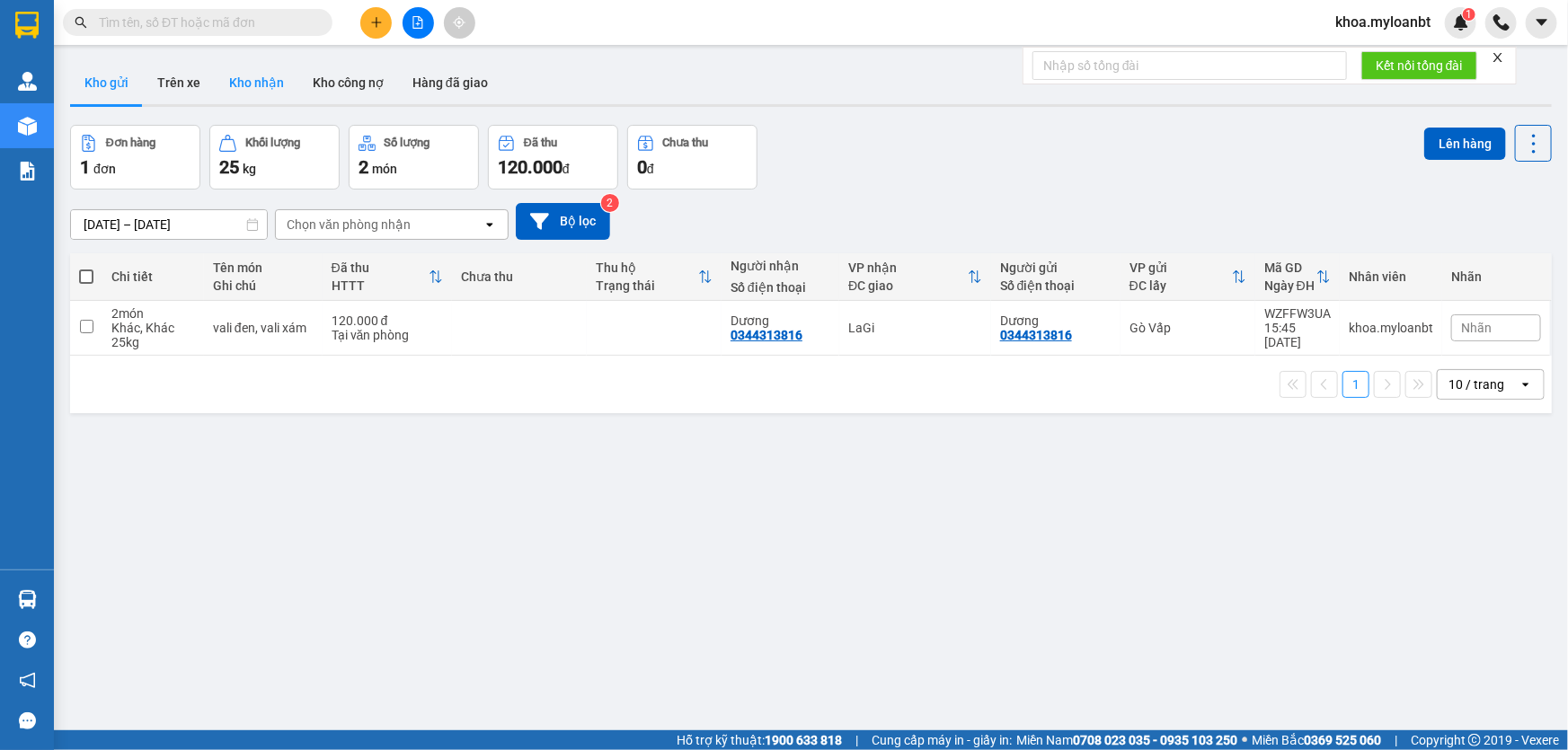
click at [242, 68] on button "Kho nhận" at bounding box center [256, 82] width 83 height 43
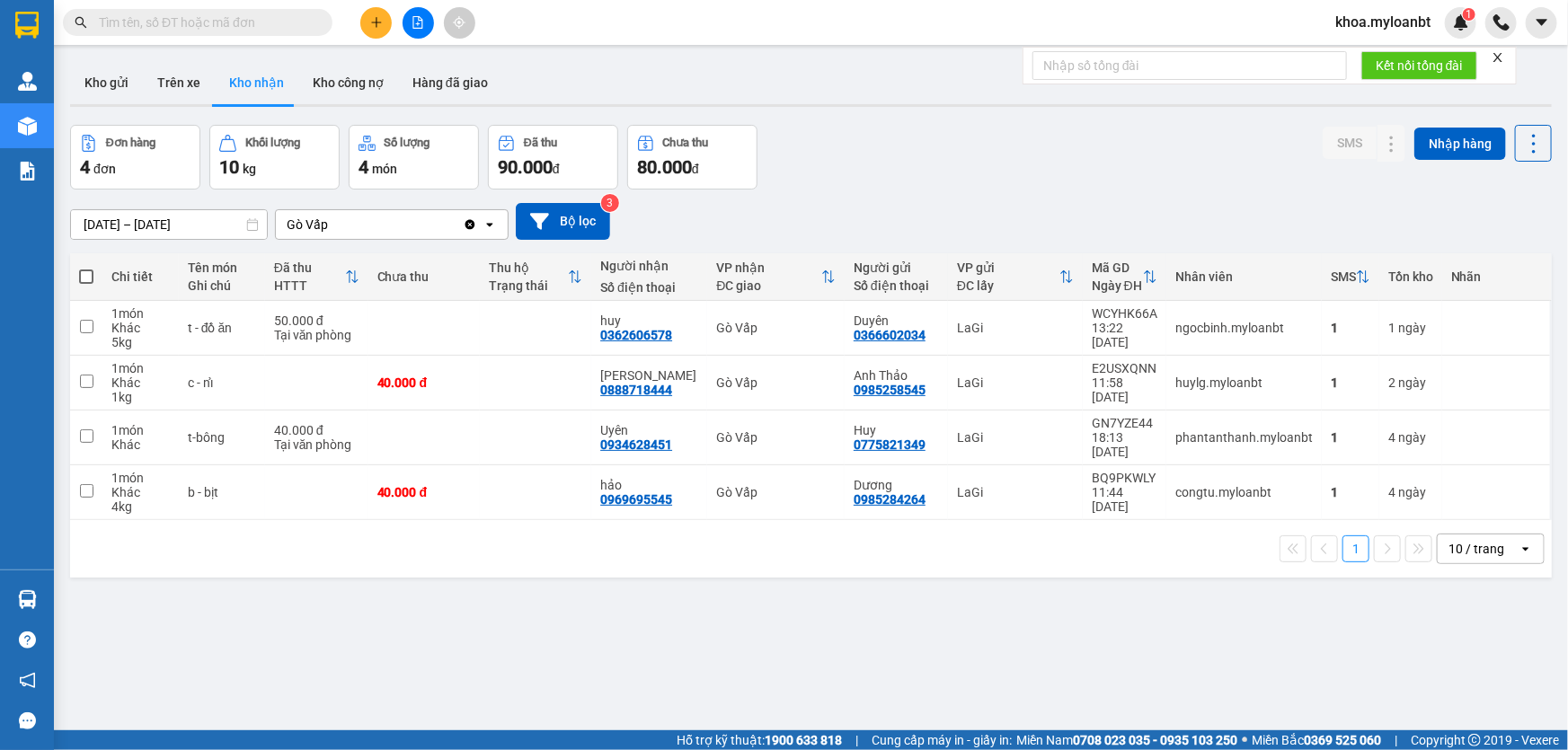
click at [377, 23] on icon "plus" at bounding box center [376, 22] width 12 height 12
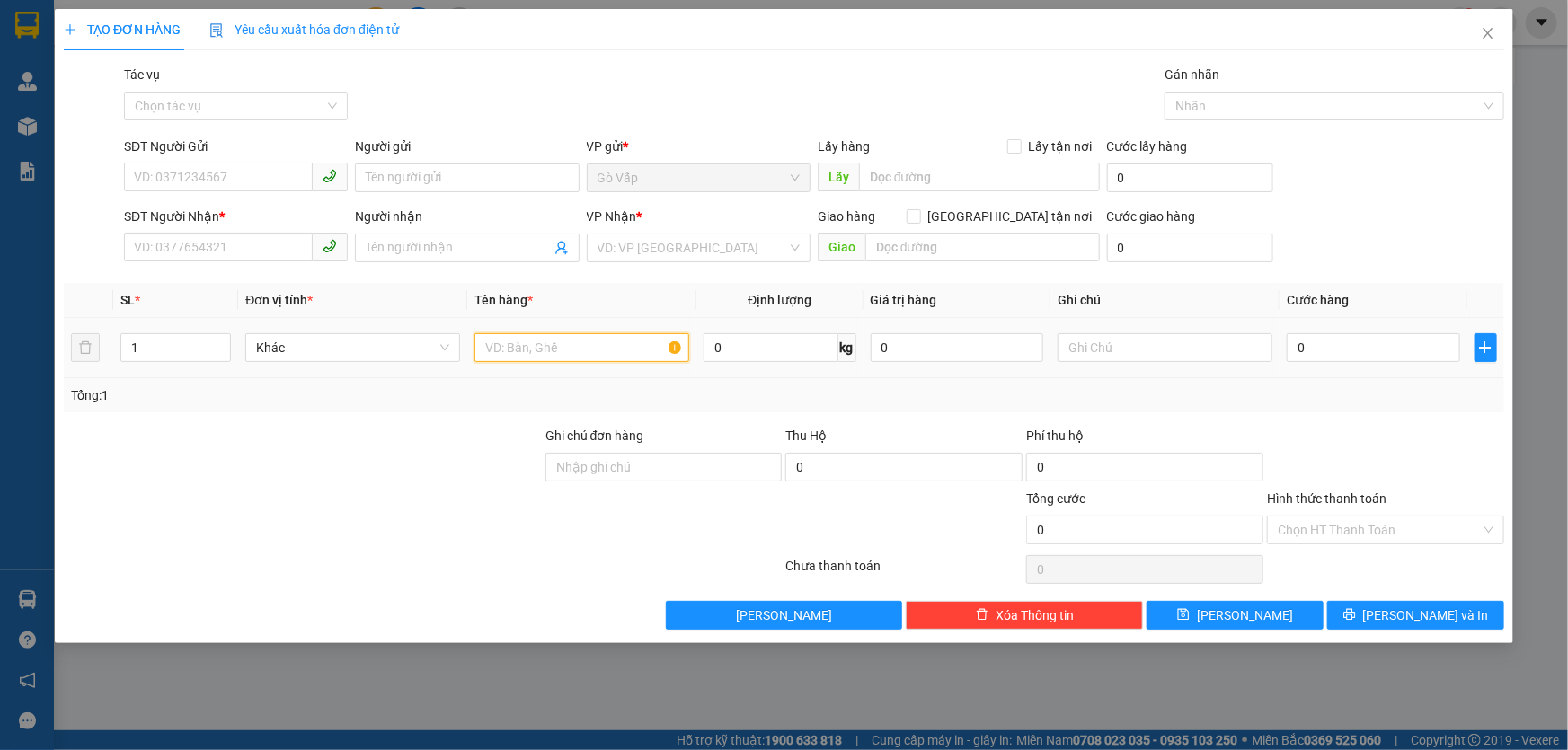
click at [581, 340] on input "text" at bounding box center [582, 348] width 215 height 29
type input "t- máy in"
click at [222, 167] on input "SĐT Người Gửi" at bounding box center [219, 177] width 189 height 29
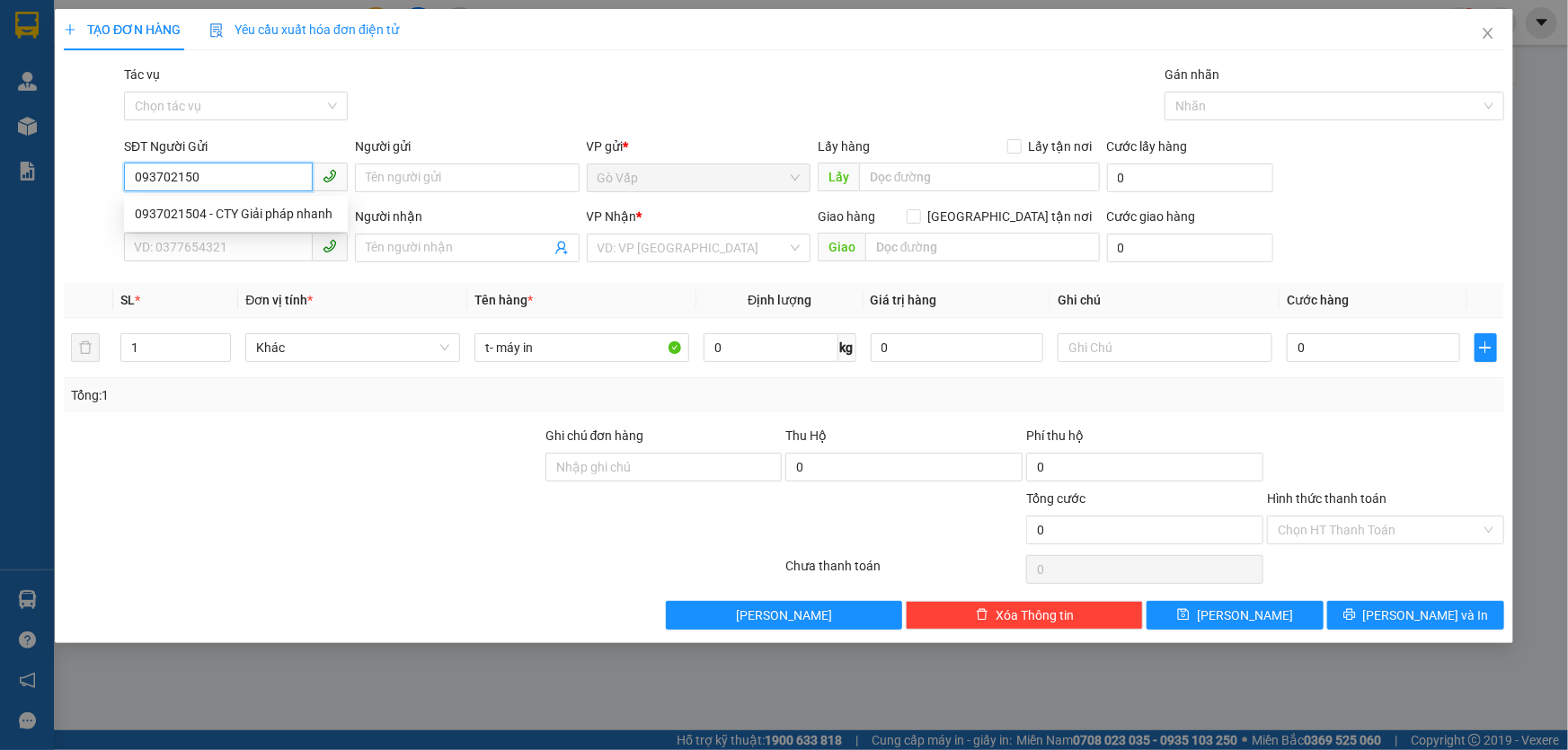
type input "0937021504"
click at [189, 227] on div "0937021504 - CTY Giải pháp nhanh" at bounding box center [236, 214] width 224 height 29
type input "CTY Giải pháp nhanh"
type input "0382646193"
type input "Tín"
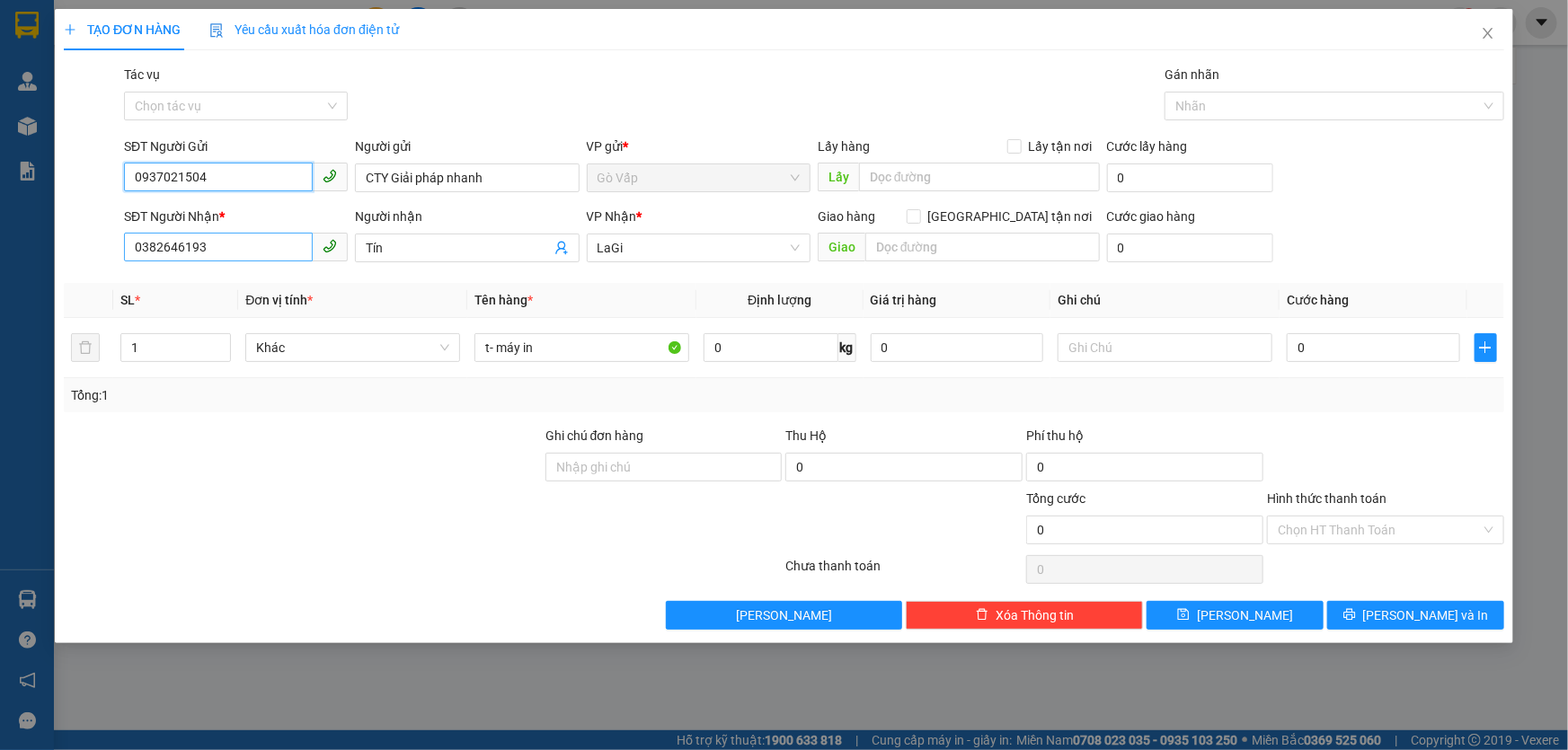
type input "0937021504"
click at [164, 252] on input "0382646193" at bounding box center [219, 247] width 189 height 29
click at [234, 261] on span "0382646193" at bounding box center [236, 248] width 224 height 29
click at [237, 249] on input "0382646193" at bounding box center [219, 247] width 189 height 29
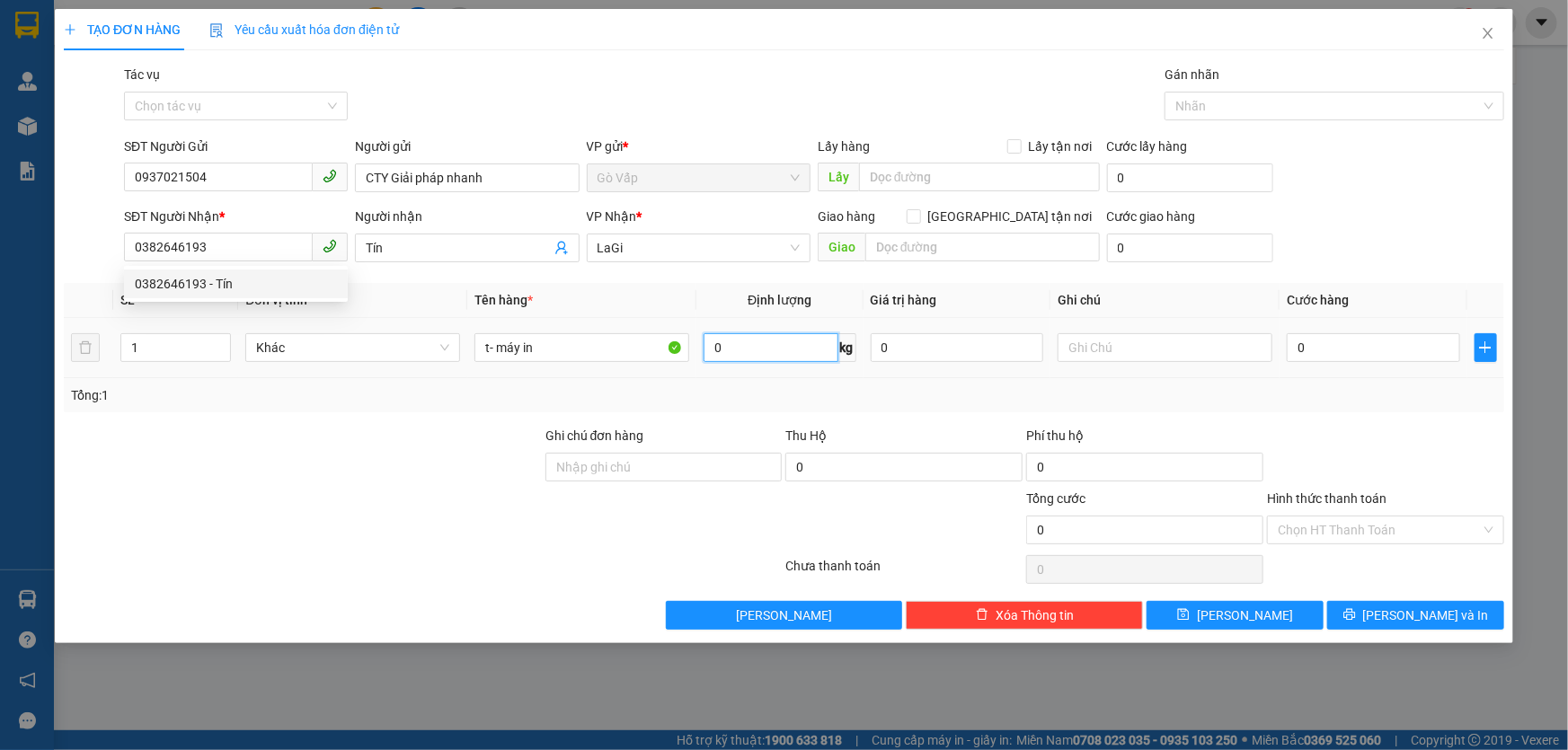
click at [740, 356] on input "0" at bounding box center [770, 348] width 134 height 29
type input "4.4"
click at [1287, 353] on input "0" at bounding box center [1374, 348] width 174 height 29
type input "5"
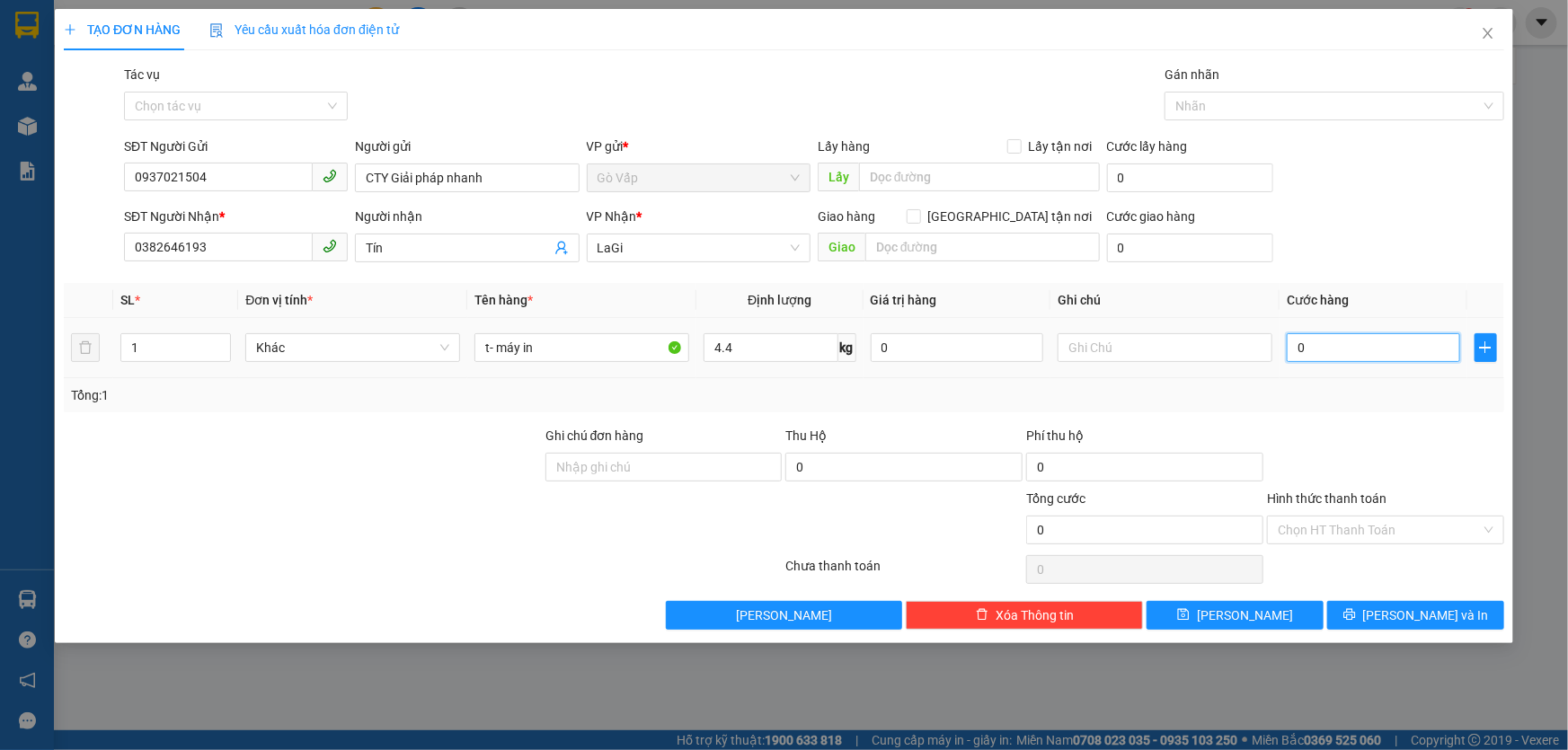
type input "5"
type input "50"
type input "50.000"
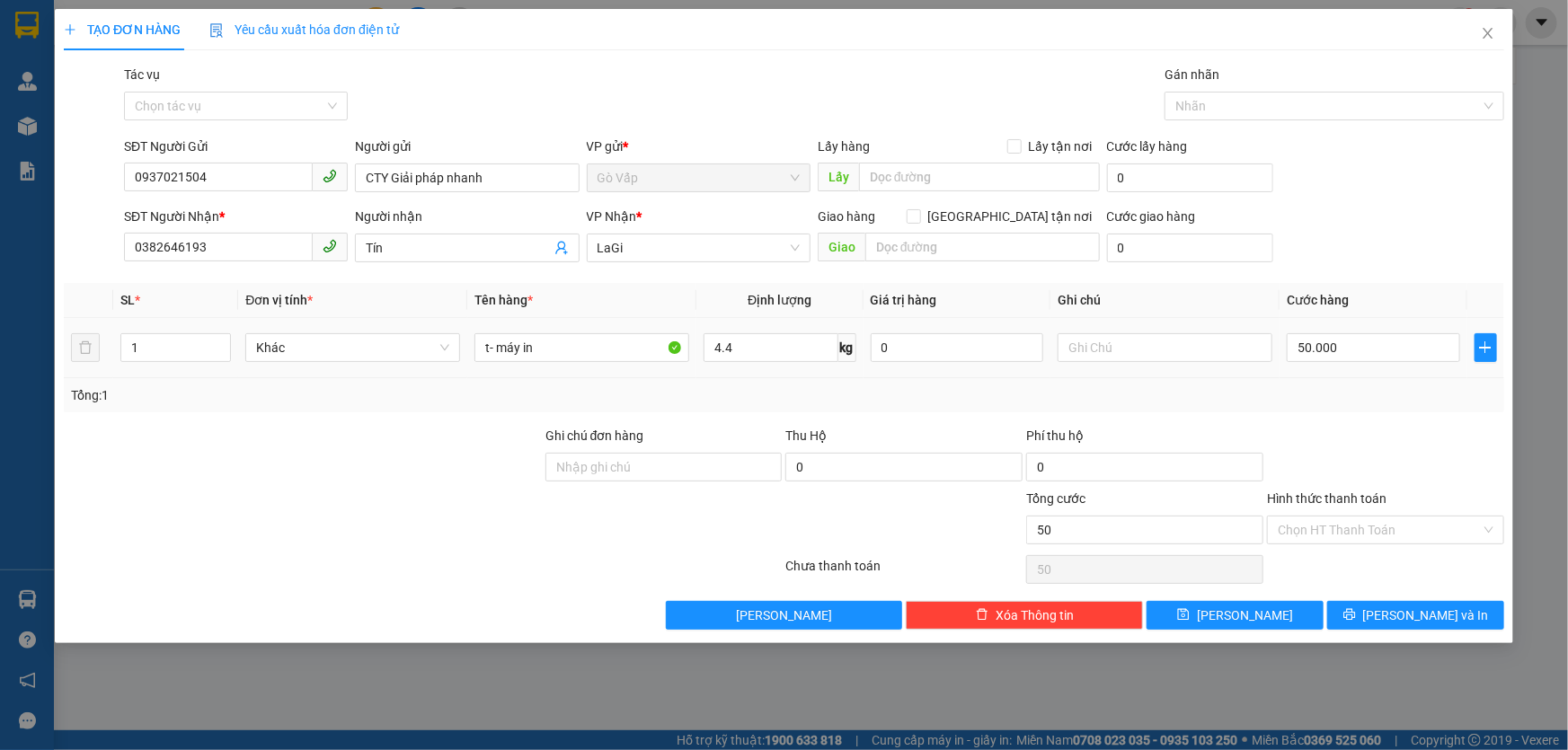
type input "50.000"
click at [1366, 438] on div at bounding box center [1385, 458] width 241 height 63
click at [1358, 609] on button "[PERSON_NAME] và In" at bounding box center [1415, 615] width 177 height 29
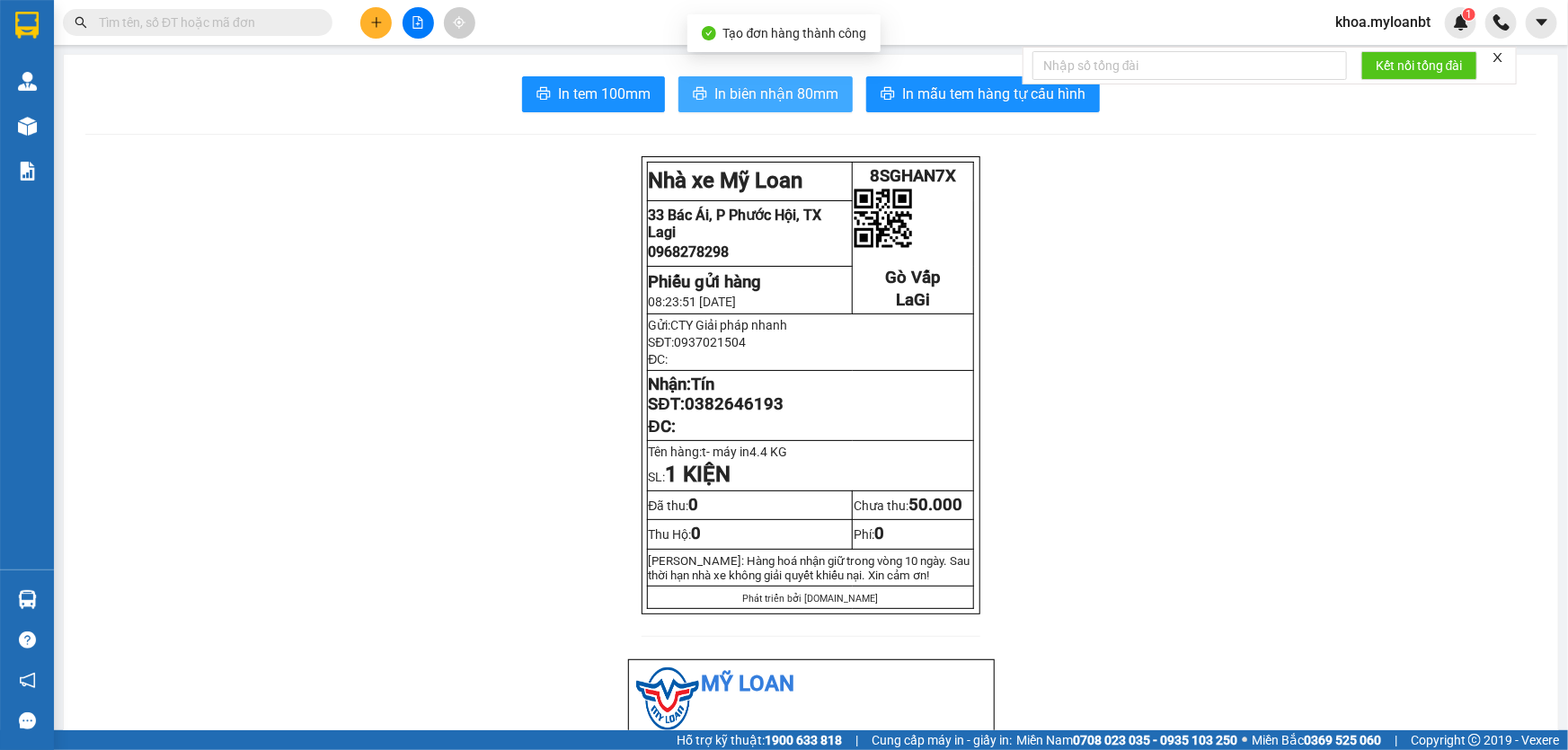
click at [776, 104] on span "In biên nhận 80mm" at bounding box center [777, 95] width 124 height 23
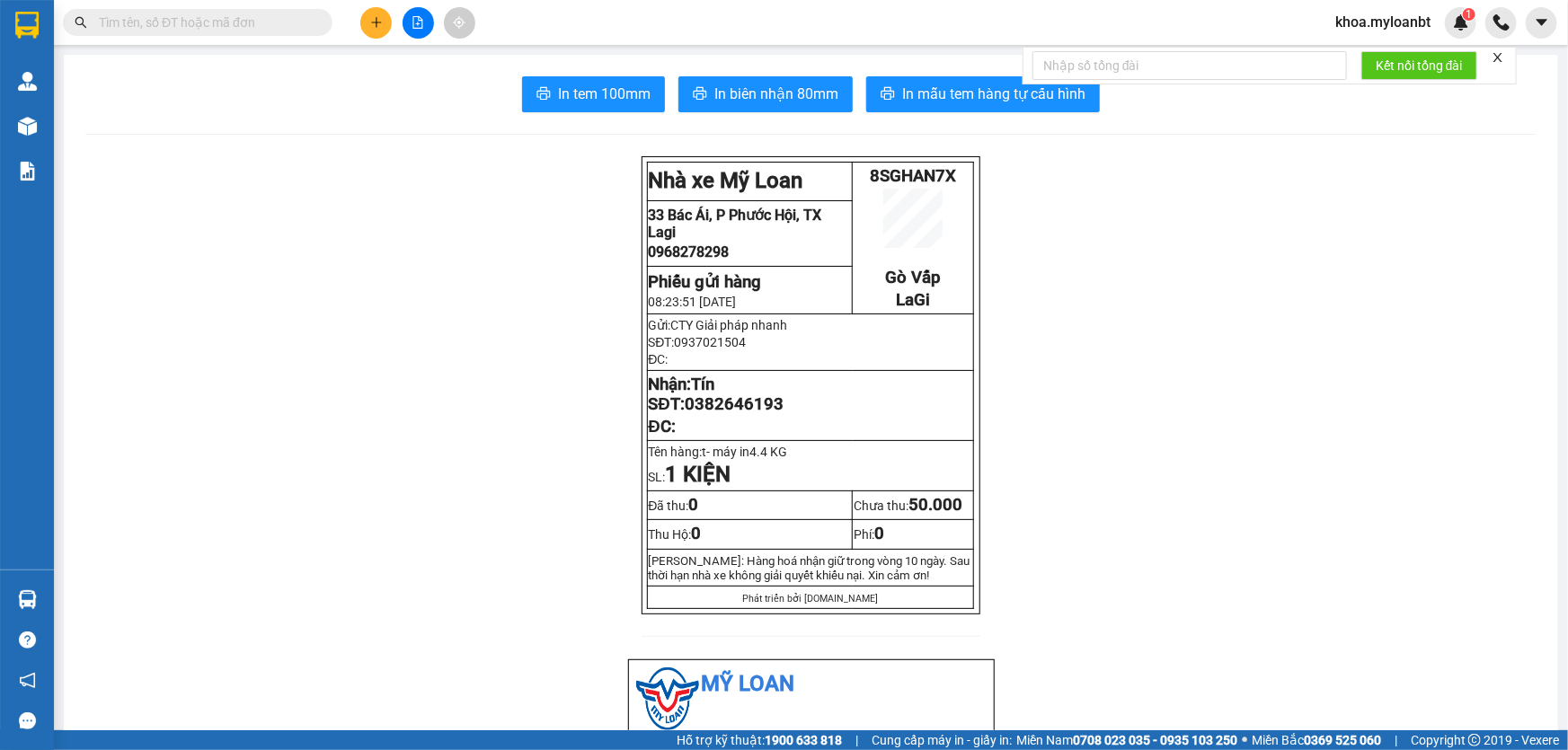
click at [923, 97] on span "In mẫu tem hàng tự cấu hình" at bounding box center [994, 95] width 183 height 23
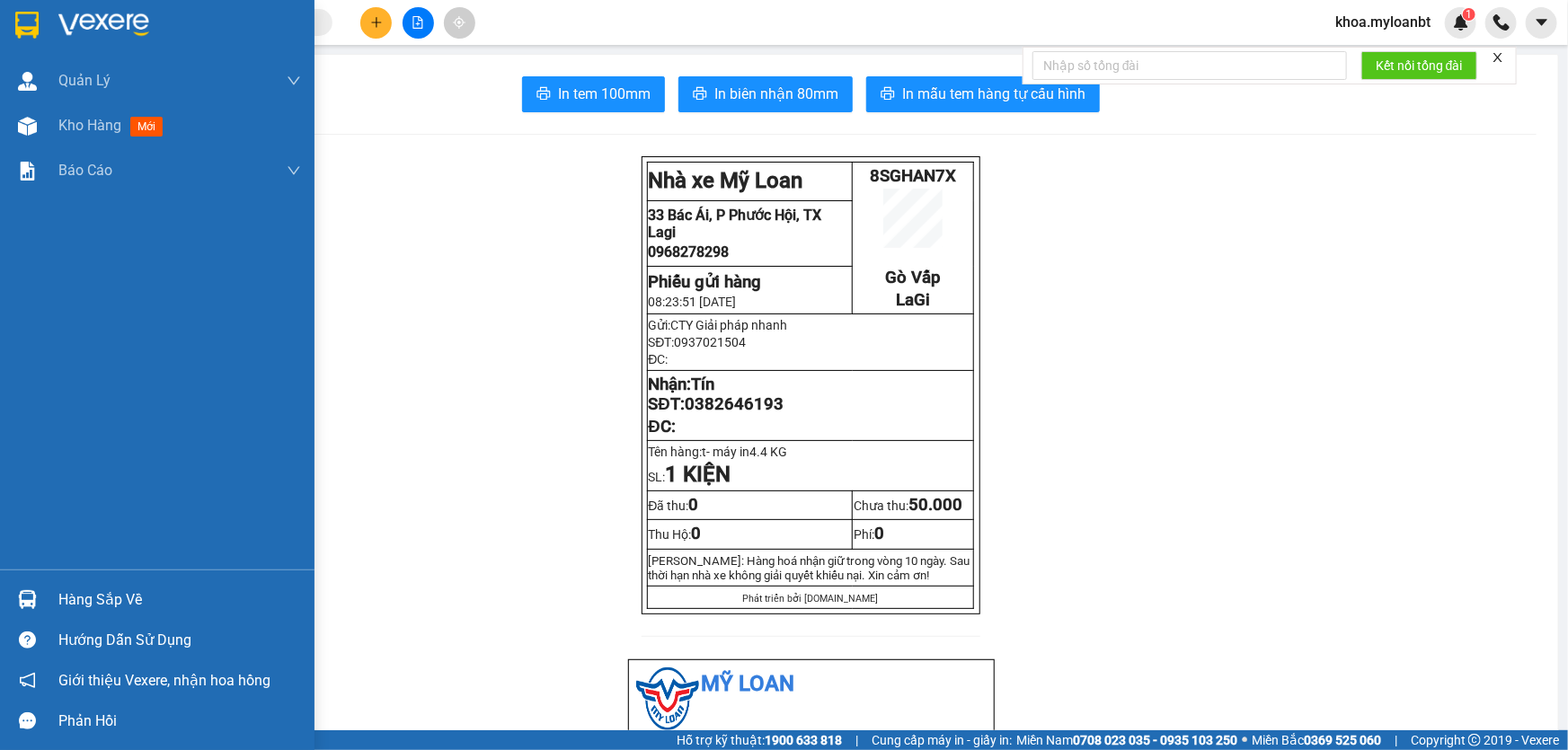
click at [7, 594] on div "Hàng sắp về" at bounding box center [157, 600] width 314 height 40
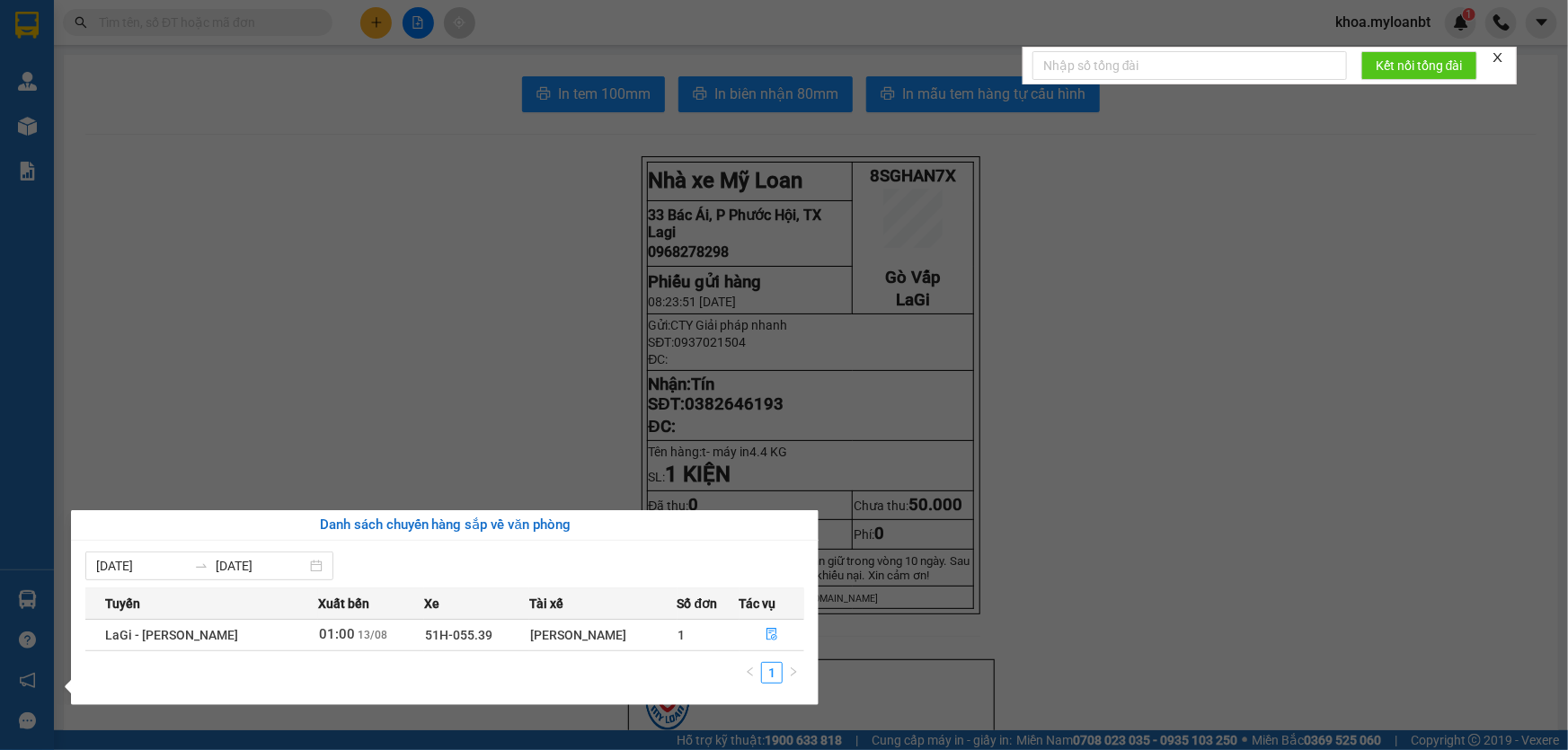
click at [359, 367] on section "Kết quả tìm kiếm ( 0 ) Bộ lọc No Data khoa.myloanbt 1 Quản [PERSON_NAME] lý gia…" at bounding box center [784, 375] width 1568 height 750
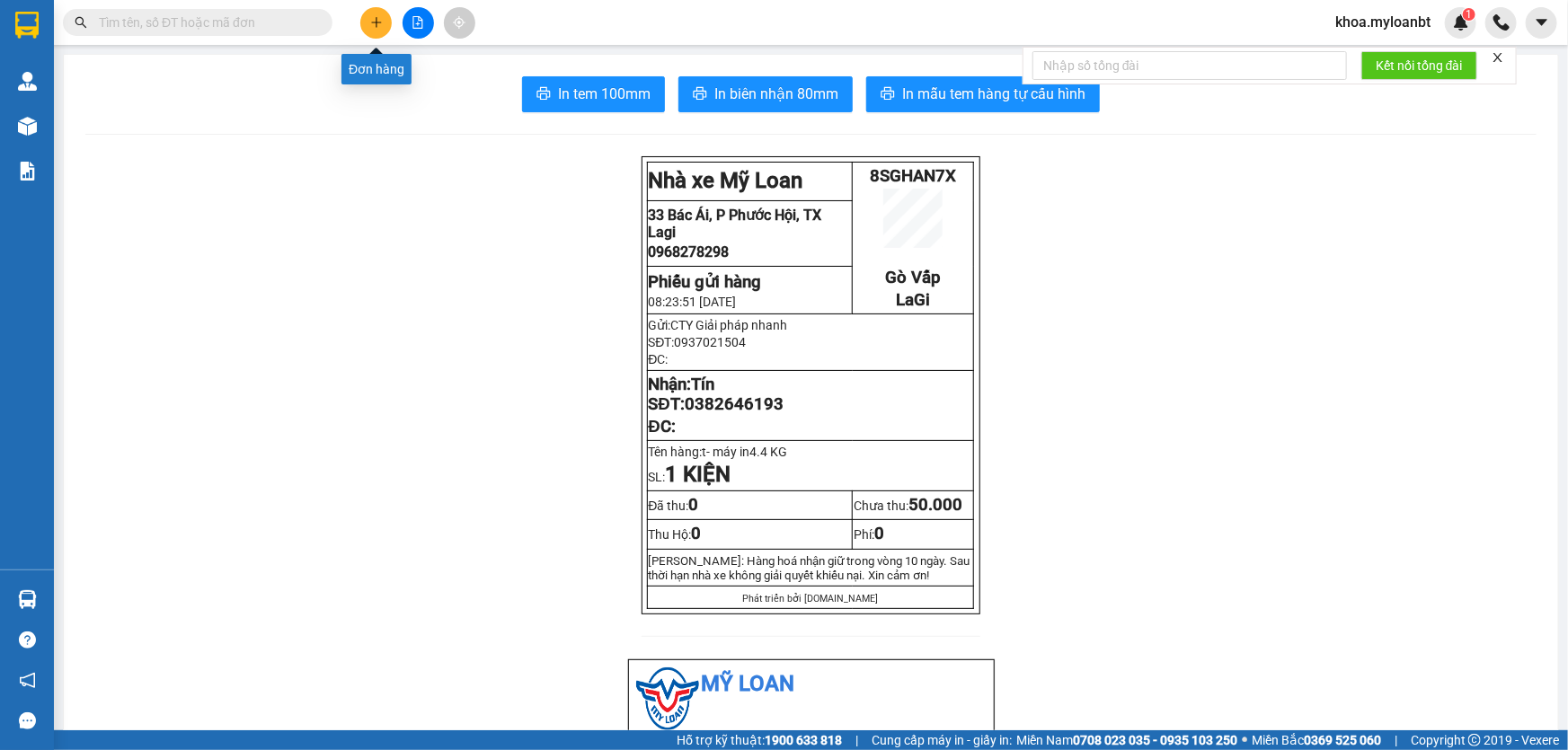
click at [383, 12] on button at bounding box center [376, 23] width 32 height 32
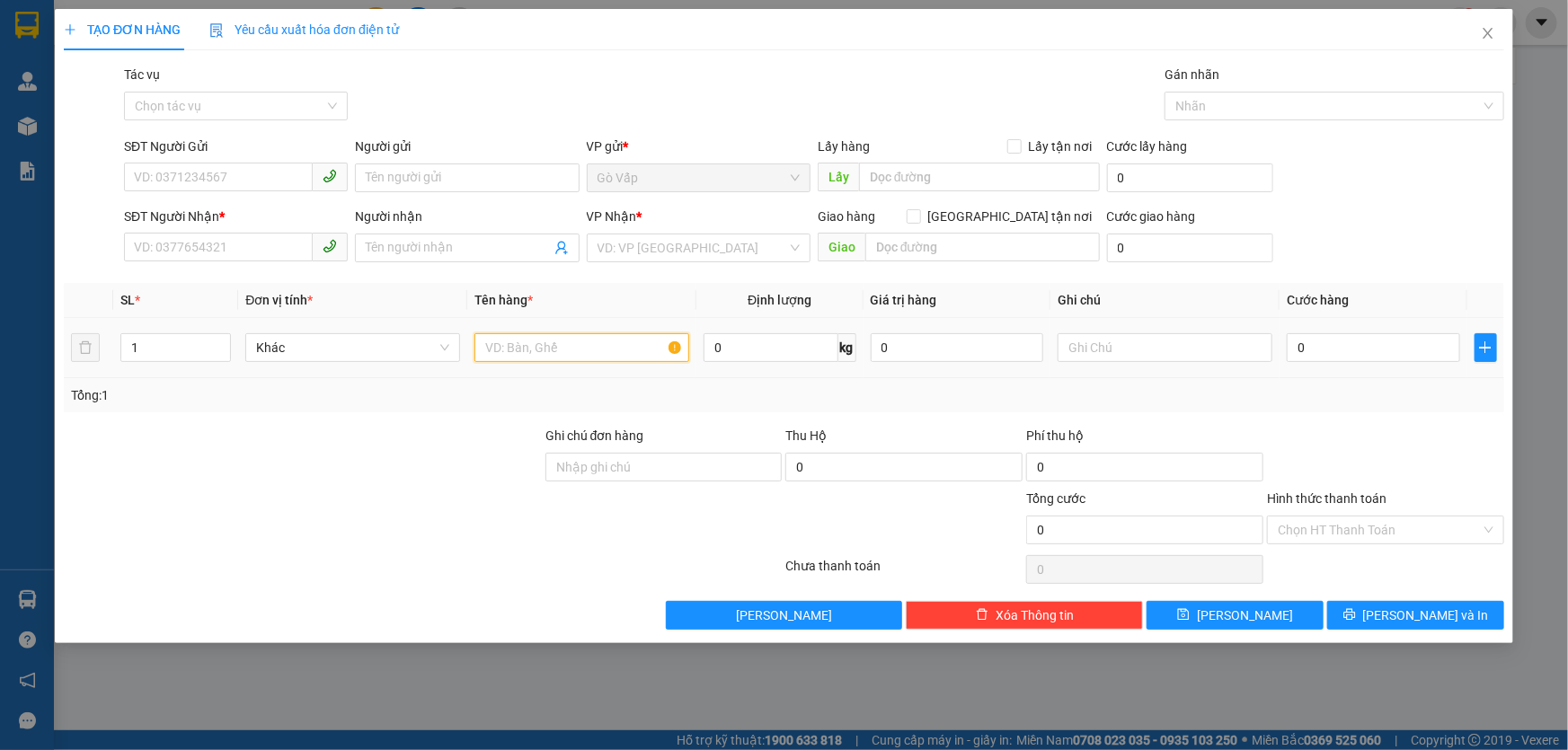
click at [612, 339] on input "text" at bounding box center [582, 348] width 215 height 29
type input "h- dt"
click at [269, 182] on input "SĐT Người Gửi" at bounding box center [219, 177] width 189 height 29
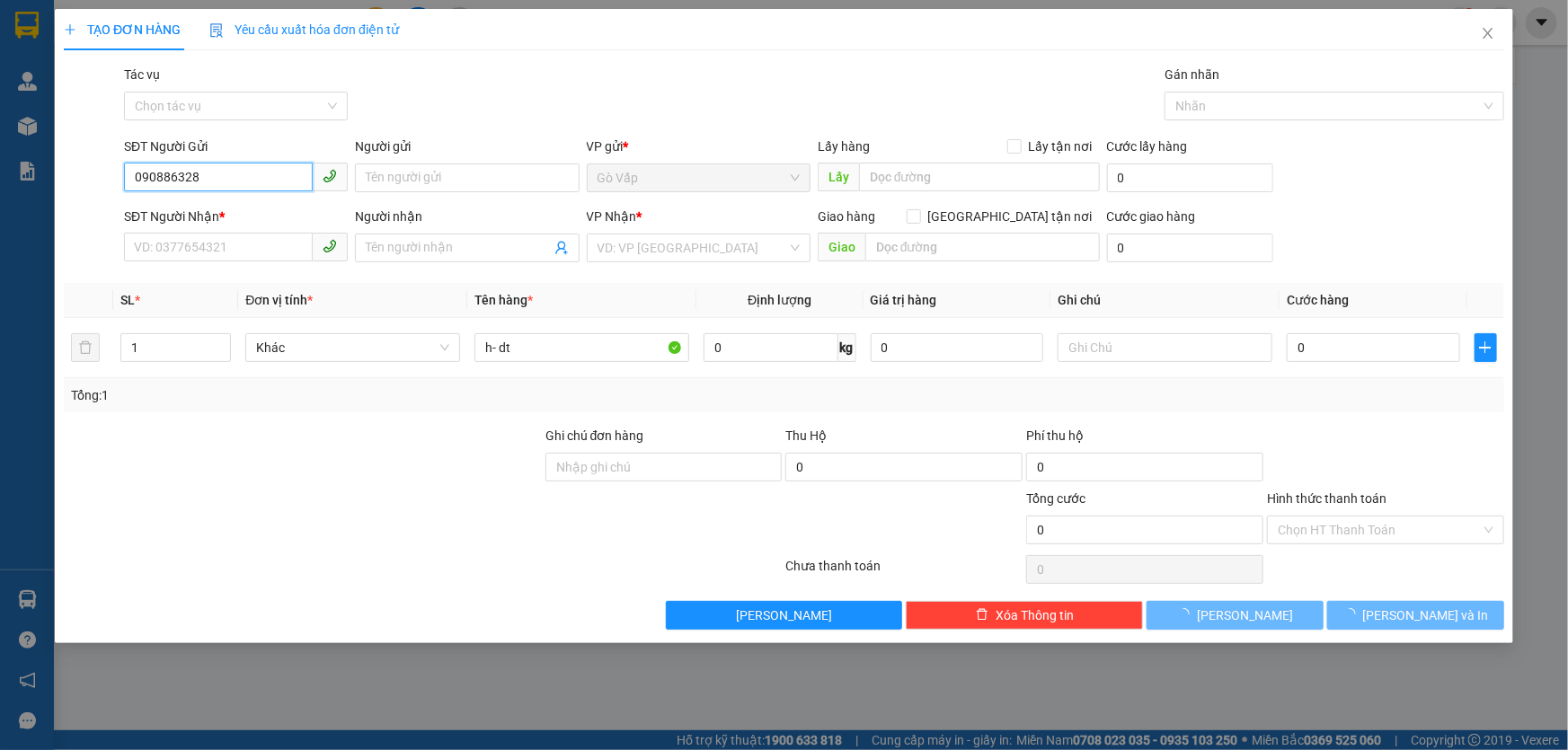
type input "0908863280"
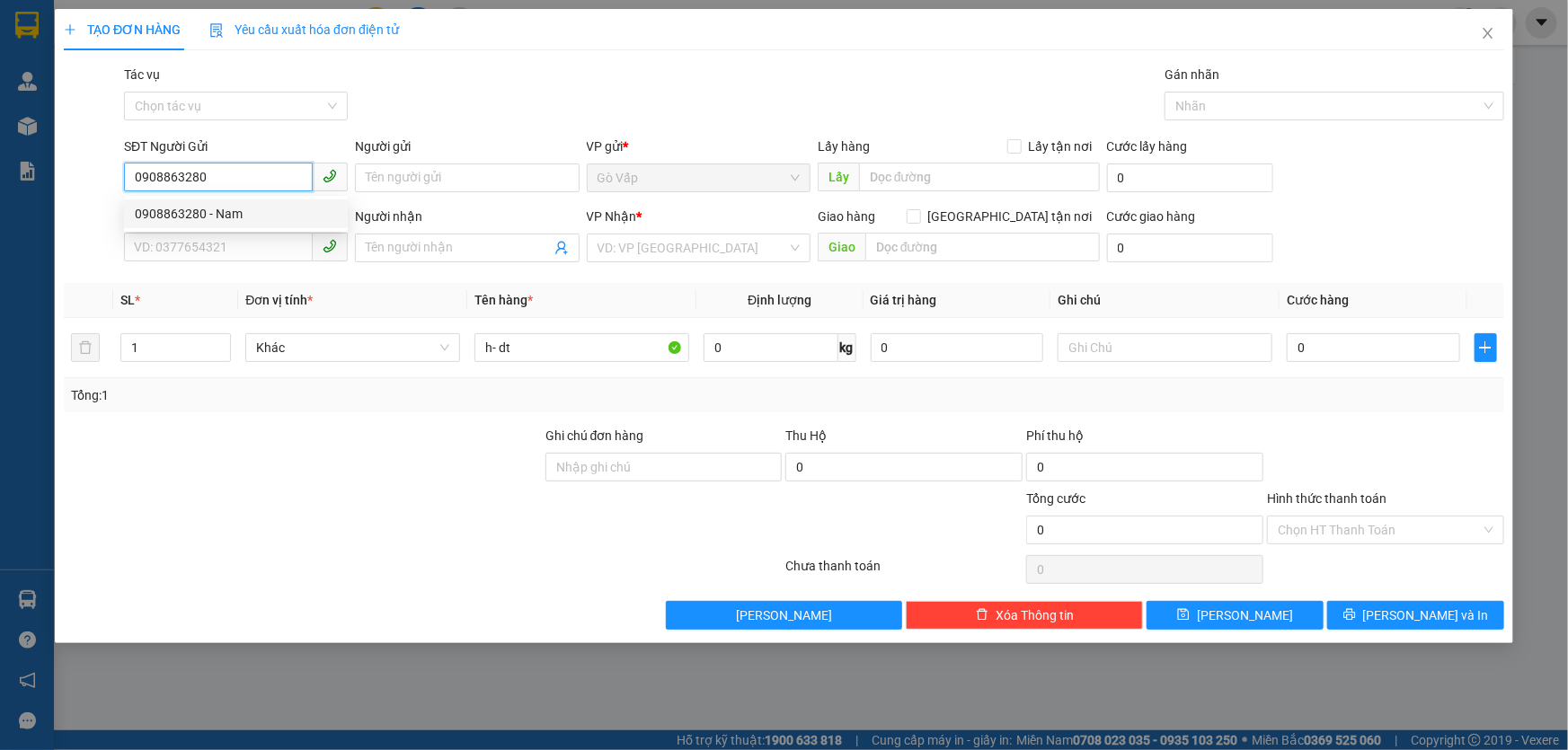
click at [261, 201] on div "0908863280 - Nam" at bounding box center [236, 214] width 224 height 29
type input "Nam"
type input "0908041664"
type input "Long"
type input "0908863280"
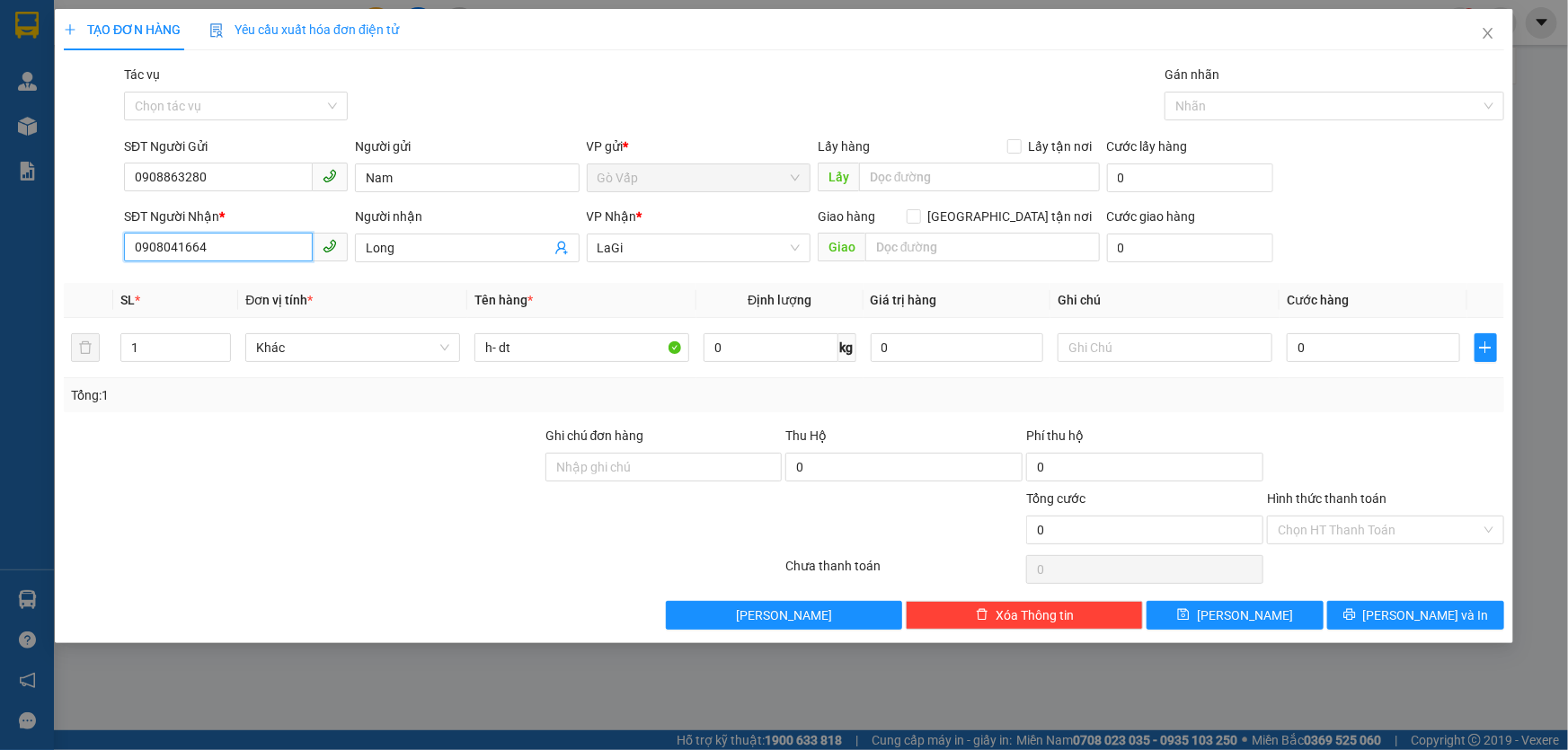
click at [281, 249] on input "0908041664" at bounding box center [219, 247] width 189 height 29
click at [271, 292] on div "0934788096 - [GEOGRAPHIC_DATA]" at bounding box center [236, 284] width 203 height 20
type input "0934788096"
type input "Chị Phước"
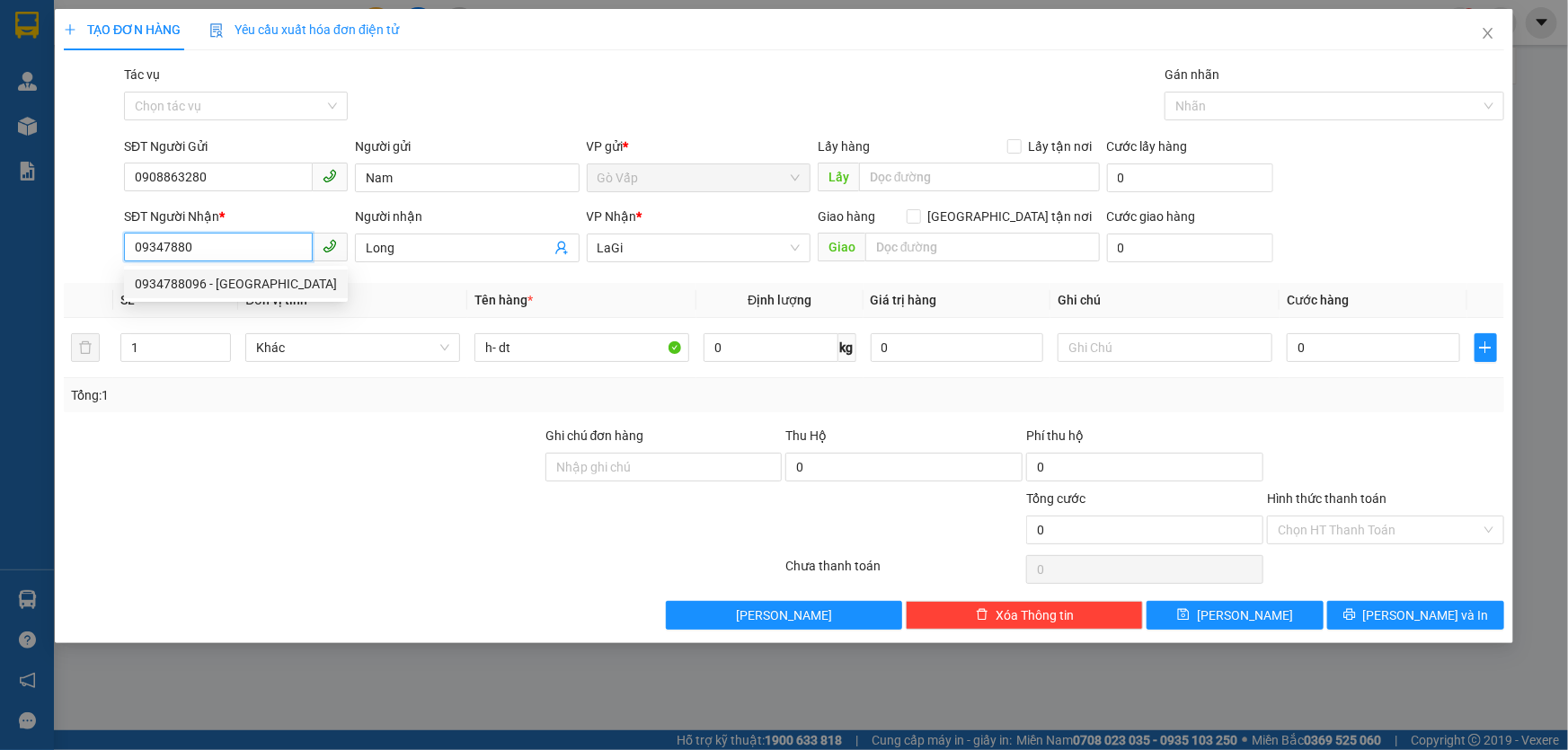
checkbox input "true"
type input "206 Thống Nhất"
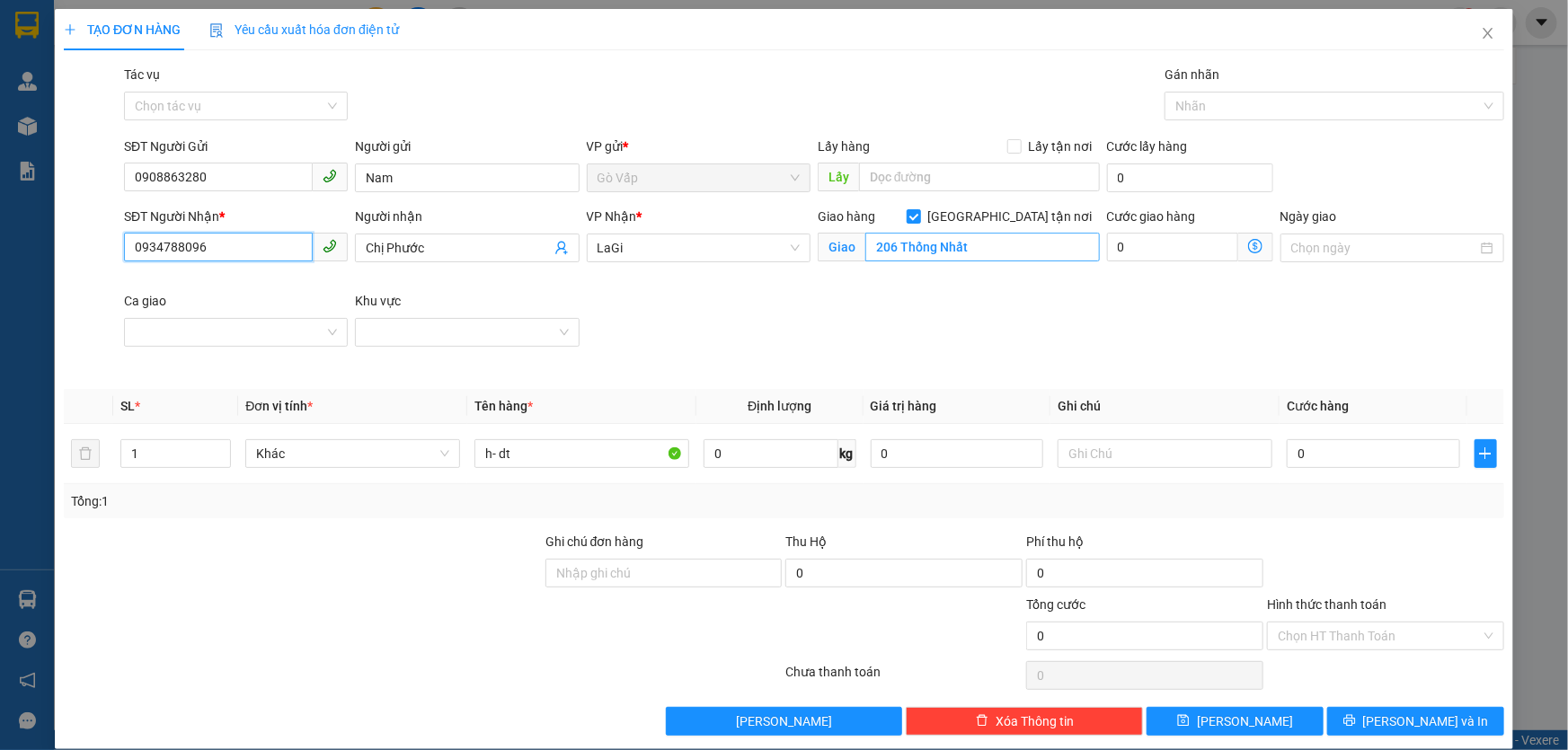
type input "0934788096"
click at [1063, 239] on input "206 Thống Nhất" at bounding box center [982, 247] width 234 height 29
click at [1063, 239] on input "206 Thống Nhất" at bounding box center [982, 247] width 234 height 29
click at [1033, 204] on form "SĐT Người Gửi 0908863280 Người gửi Nam VP gửi * Gò Vấp Lấy hàng Lấy tận nơi L…" at bounding box center [784, 256] width 1441 height 239
click at [993, 224] on div "Giao hàng [GEOGRAPHIC_DATA] tận nơi" at bounding box center [958, 216] width 282 height 20
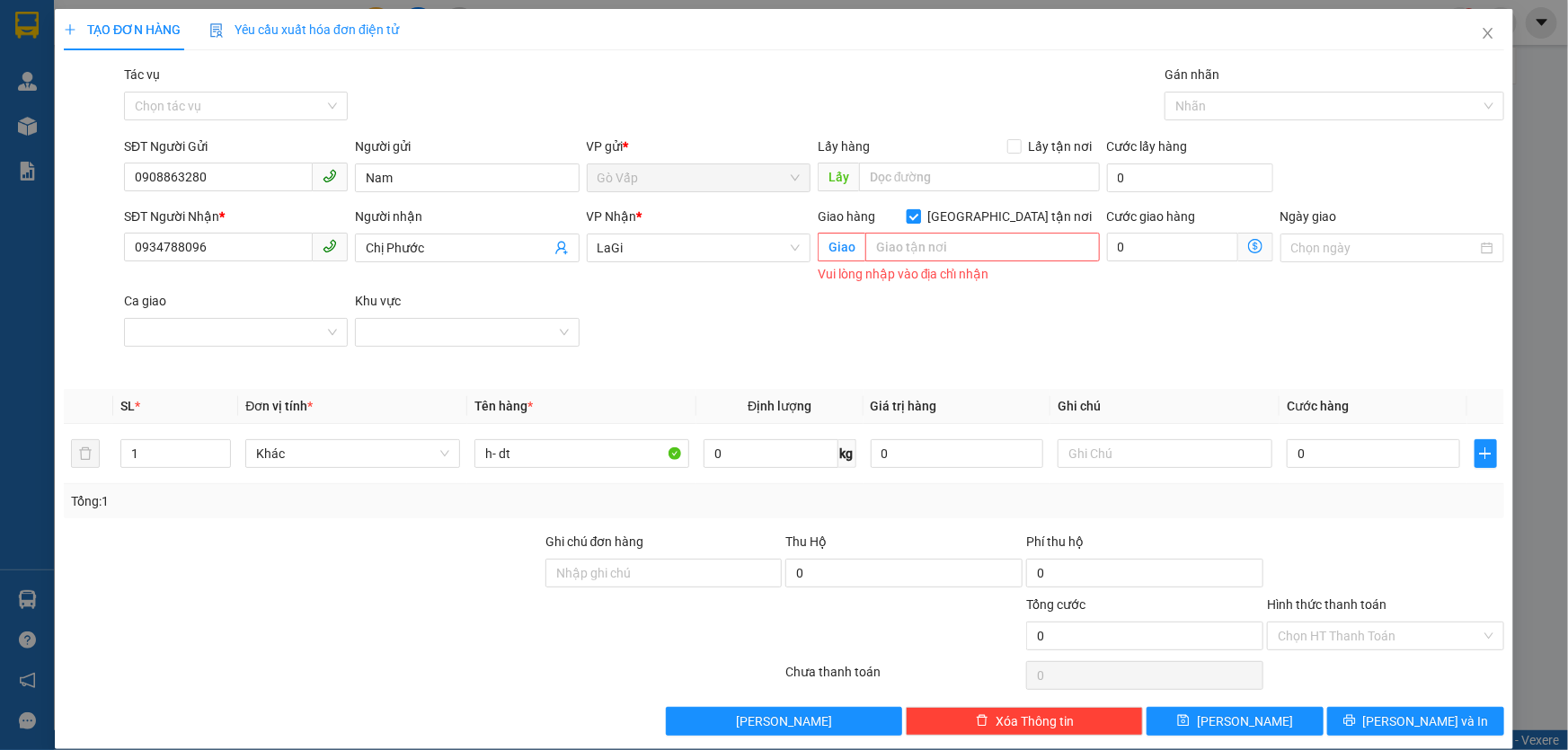
click at [1010, 214] on span "[GEOGRAPHIC_DATA] tận nơi" at bounding box center [1010, 216] width 179 height 20
click at [919, 214] on input "[GEOGRAPHIC_DATA] tận nơi" at bounding box center [913, 215] width 12 height 12
checkbox input "false"
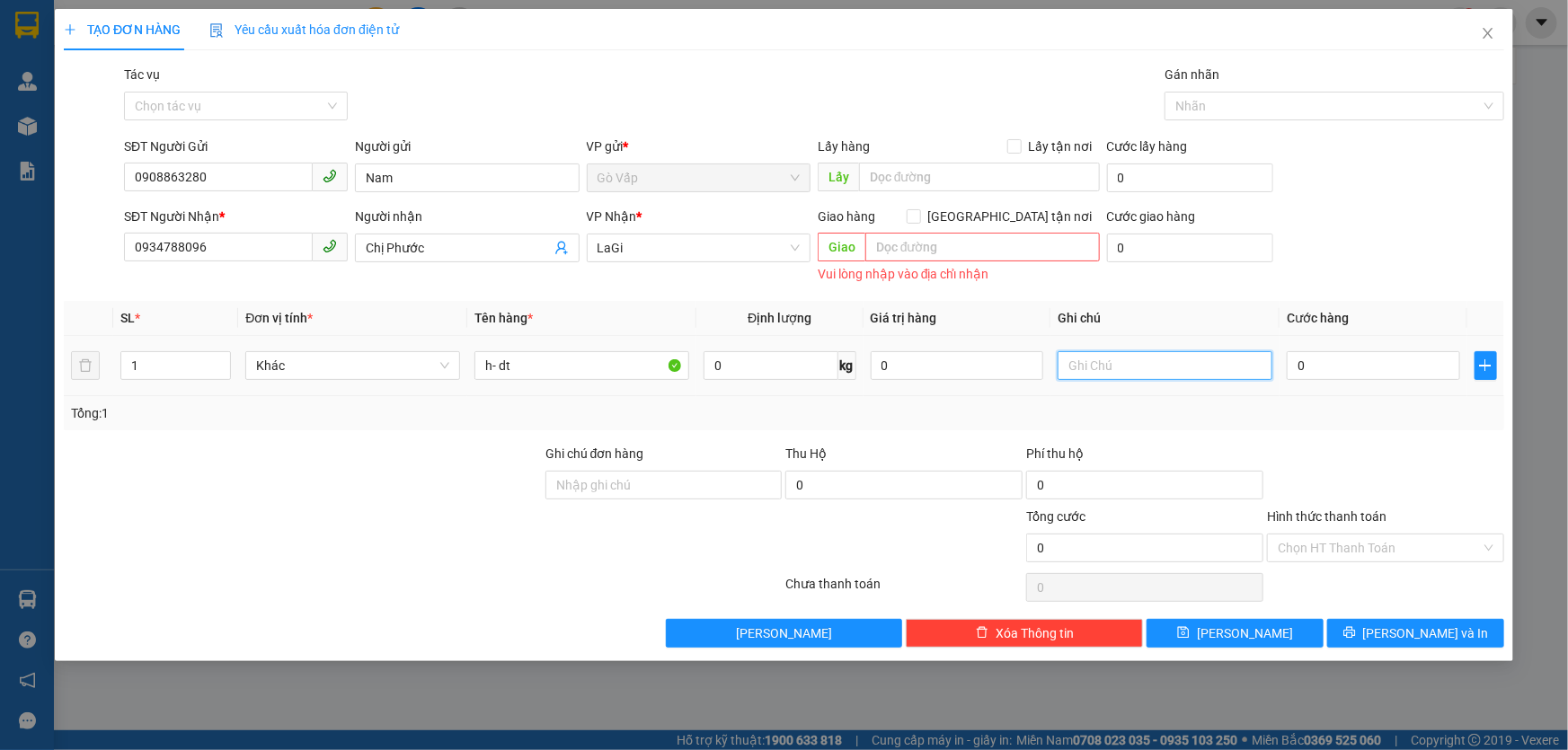
click at [1078, 359] on input "text" at bounding box center [1165, 366] width 215 height 29
click at [1365, 348] on div "0" at bounding box center [1374, 366] width 174 height 36
click at [1348, 371] on input "0" at bounding box center [1374, 366] width 174 height 29
type input "5"
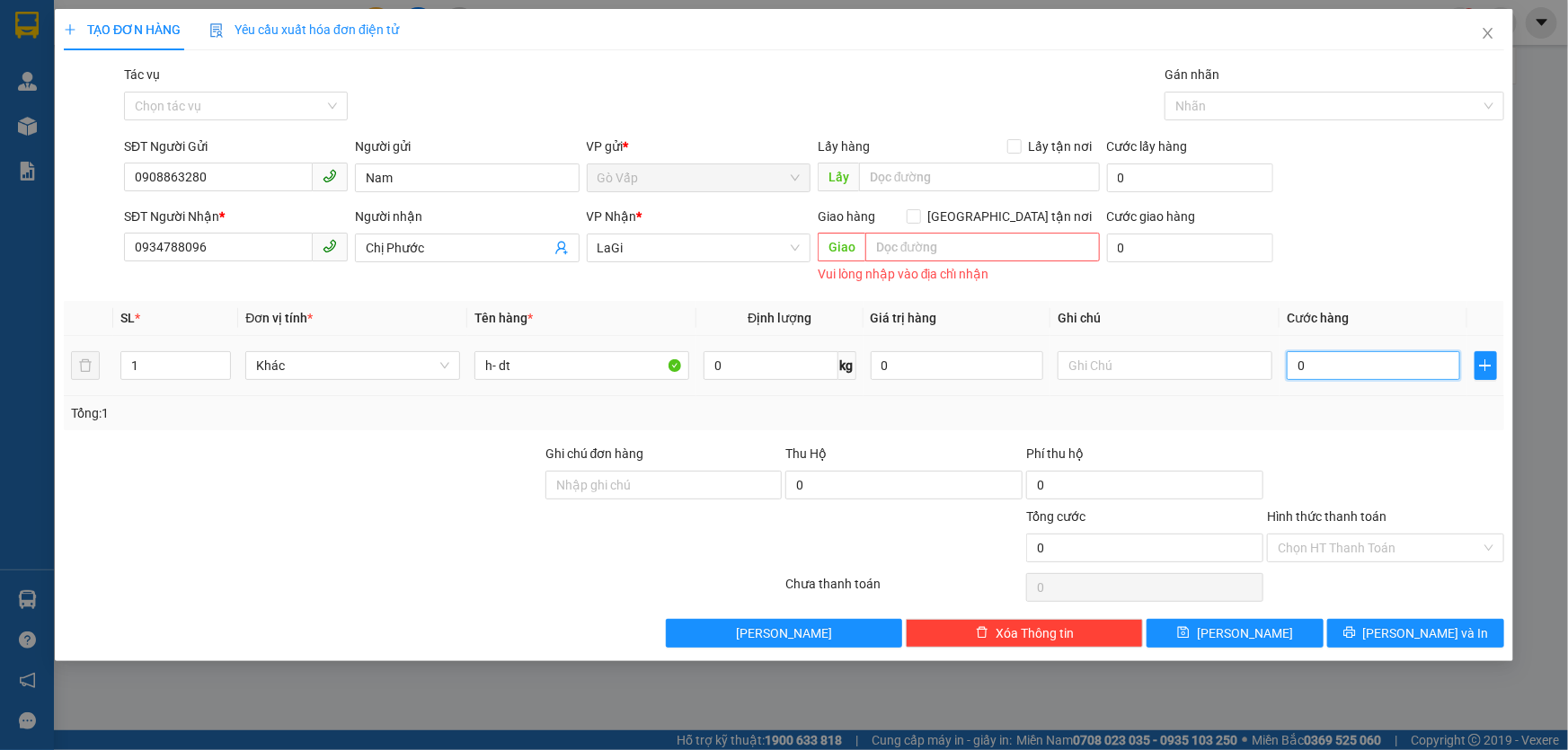
type input "5"
type input "50"
type input "50.000"
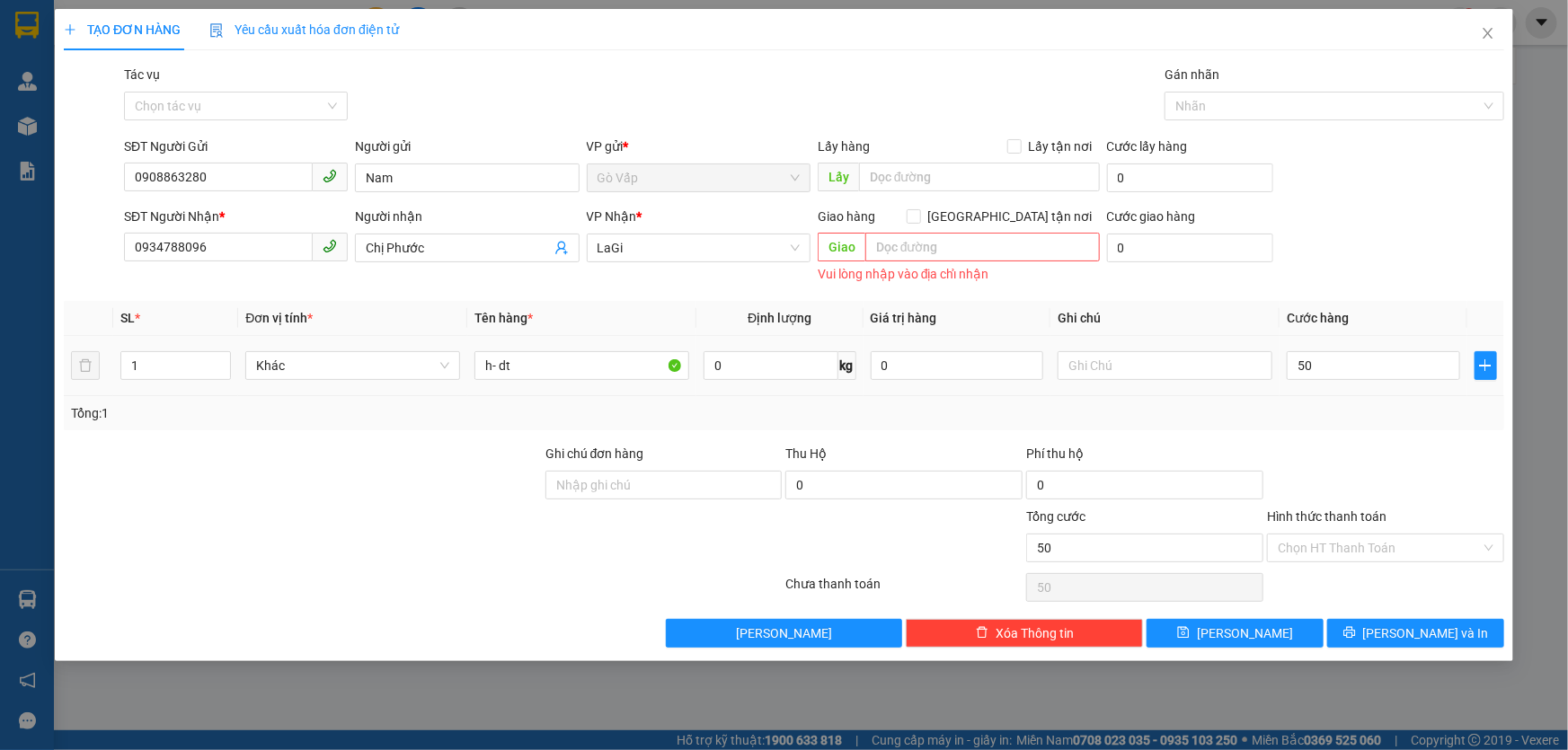
type input "50.000"
click at [1356, 496] on div at bounding box center [1385, 476] width 241 height 63
click at [1411, 638] on span "[PERSON_NAME] và In" at bounding box center [1427, 633] width 126 height 20
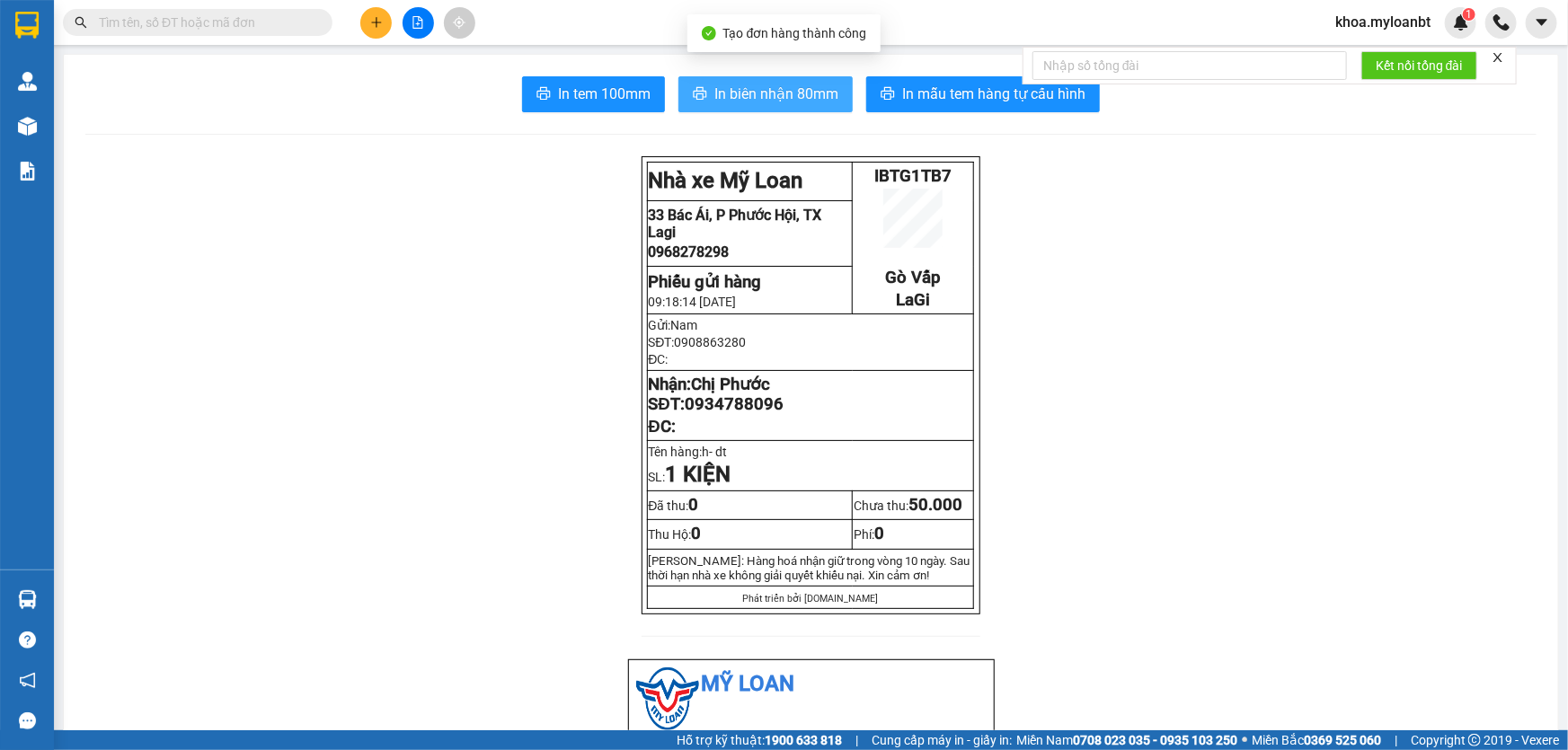
drag, startPoint x: 779, startPoint y: 130, endPoint x: 802, endPoint y: 108, distance: 31.8
click at [813, 98] on span "In biên nhận 80mm" at bounding box center [777, 95] width 124 height 23
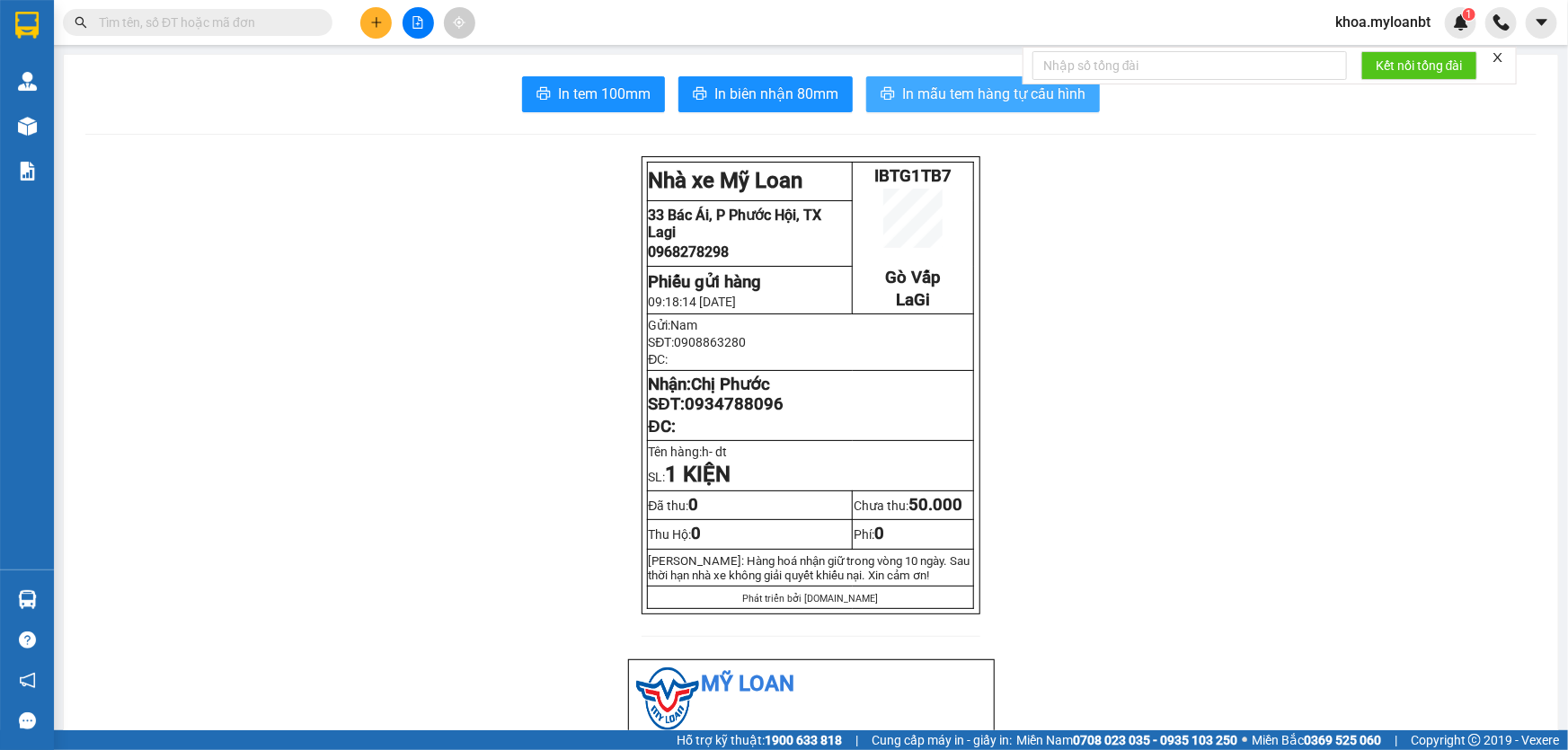
click at [962, 83] on span "In mẫu tem hàng tự cấu hình" at bounding box center [994, 95] width 183 height 23
